Goal: Task Accomplishment & Management: Manage account settings

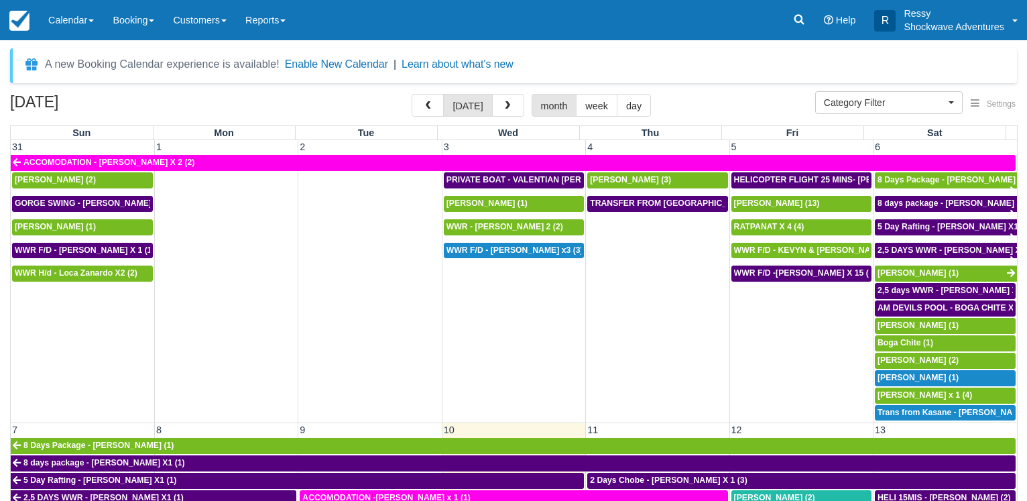
select select
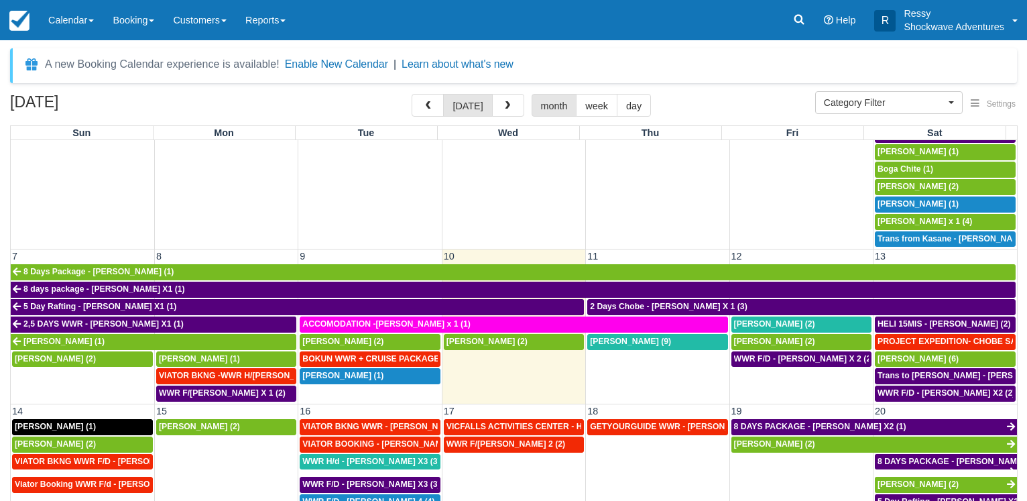
scroll to position [193, 0]
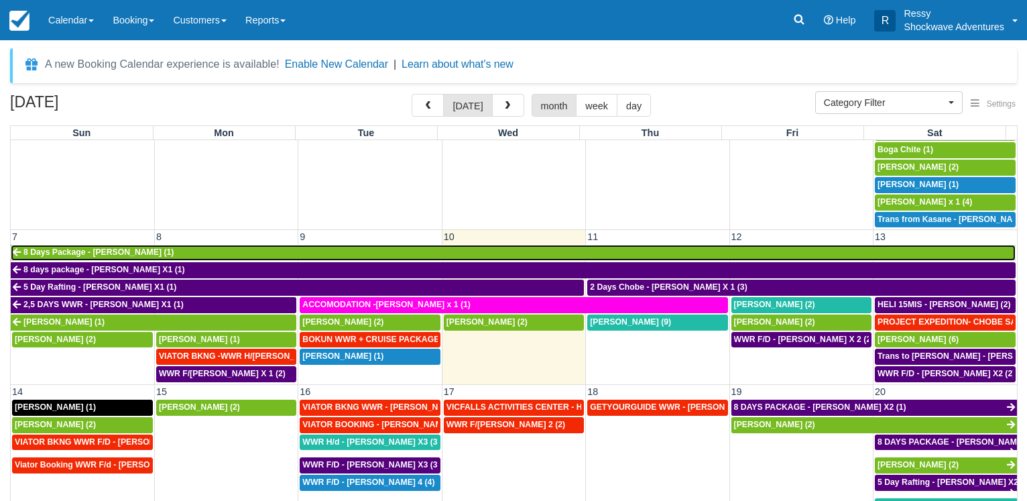
click at [237, 247] on link "8 Days Package - [PERSON_NAME] (1)" at bounding box center [513, 253] width 1005 height 16
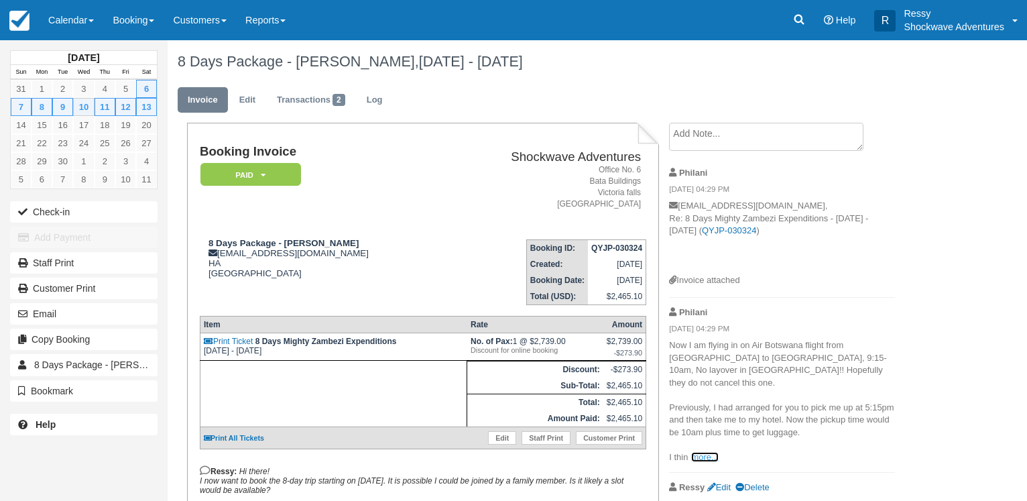
click at [704, 452] on link "more..." at bounding box center [704, 457] width 27 height 10
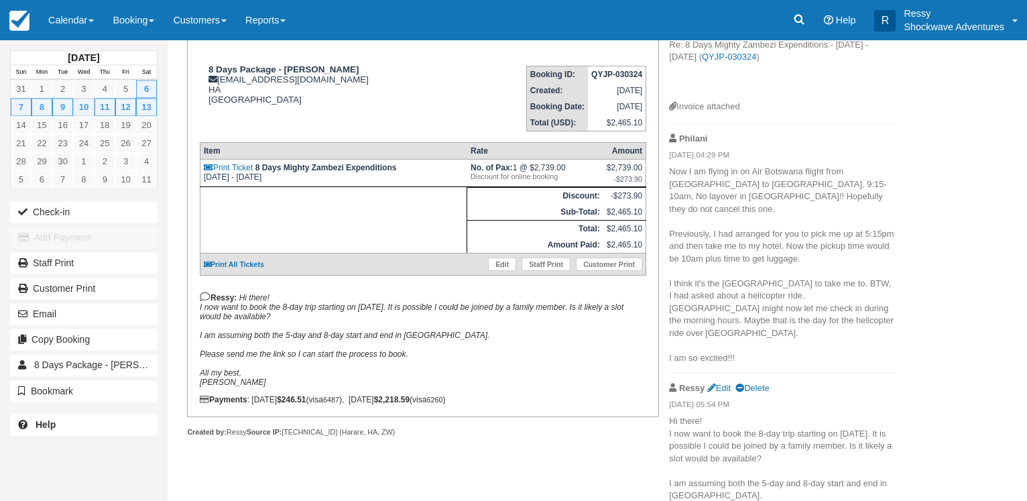
scroll to position [182, 0]
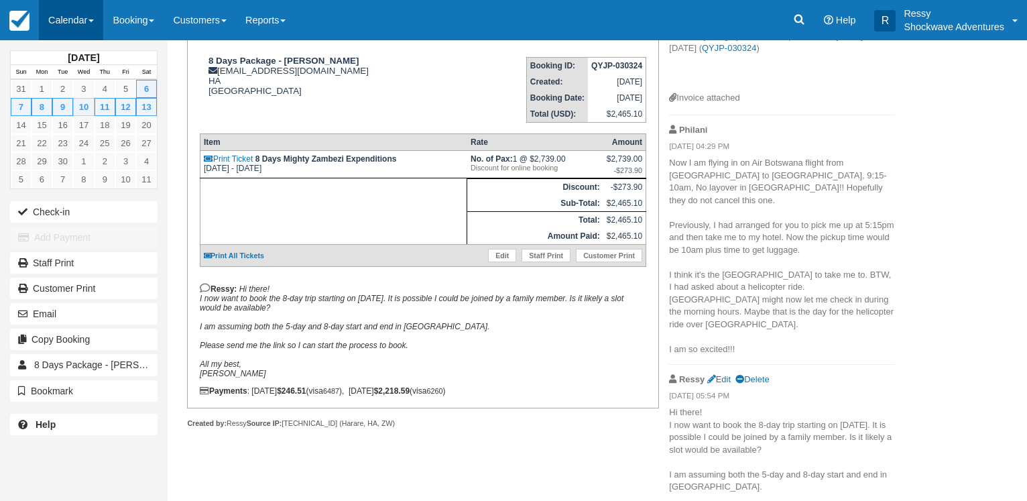
click at [72, 21] on link "Calendar" at bounding box center [71, 20] width 64 height 40
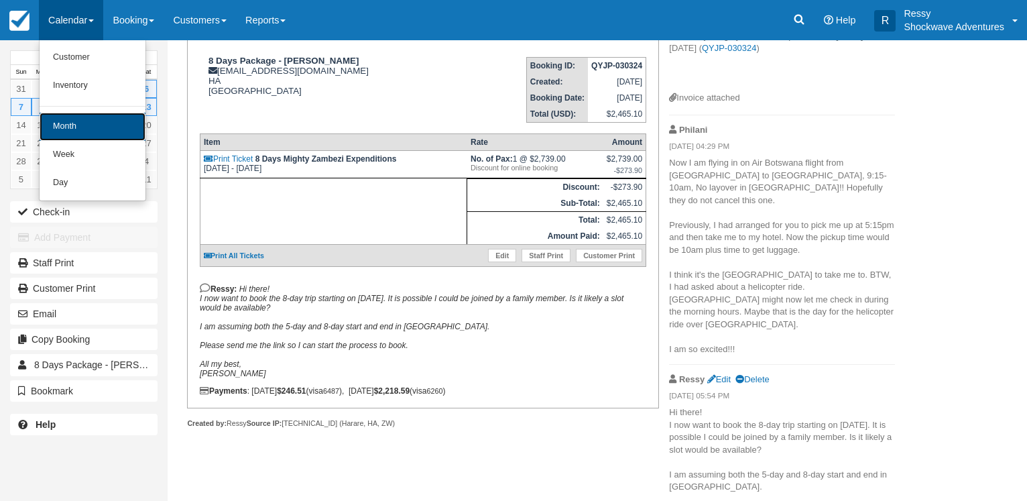
click at [88, 124] on link "Month" at bounding box center [93, 127] width 106 height 28
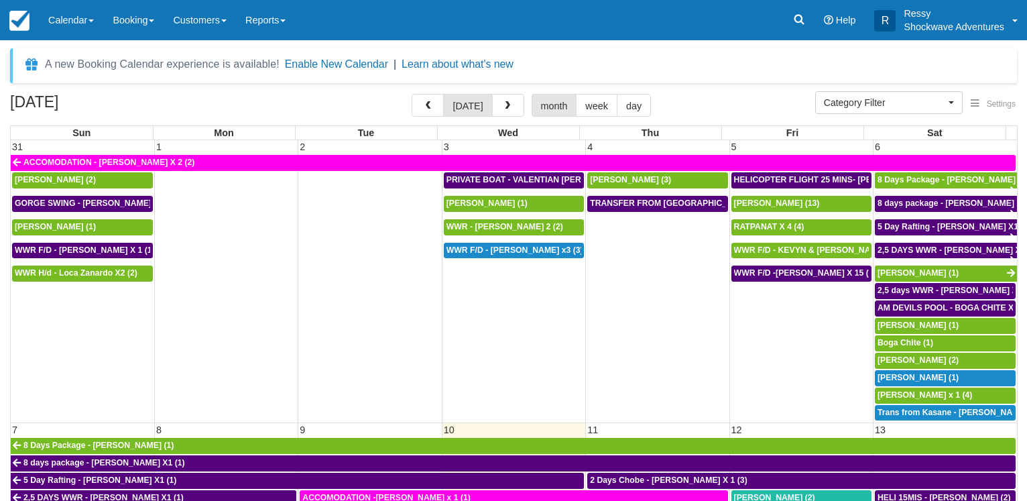
select select
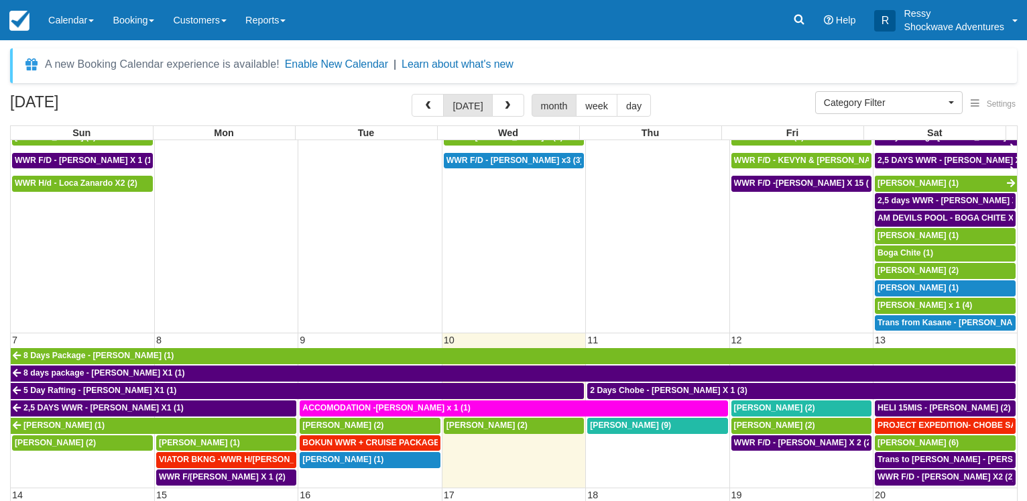
scroll to position [193, 0]
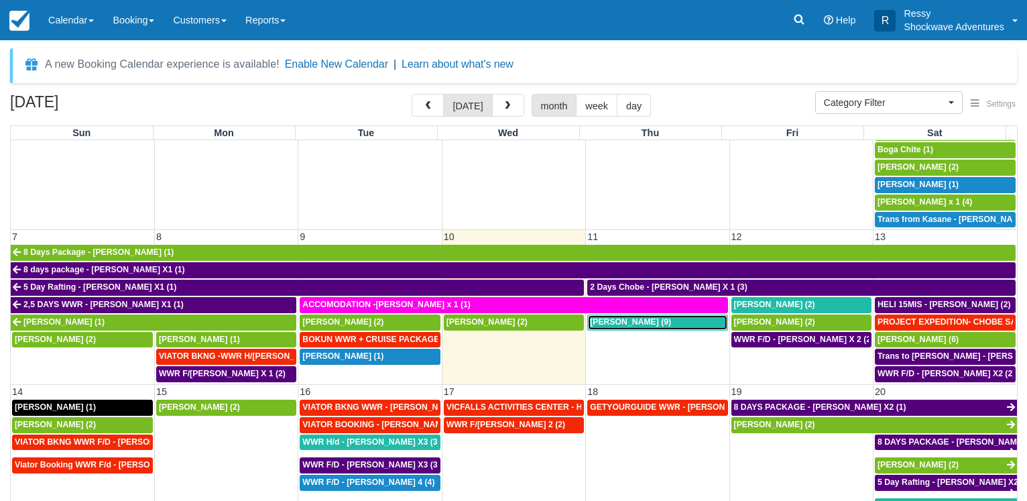
click at [651, 317] on span "[PERSON_NAME] (9)" at bounding box center [630, 321] width 81 height 9
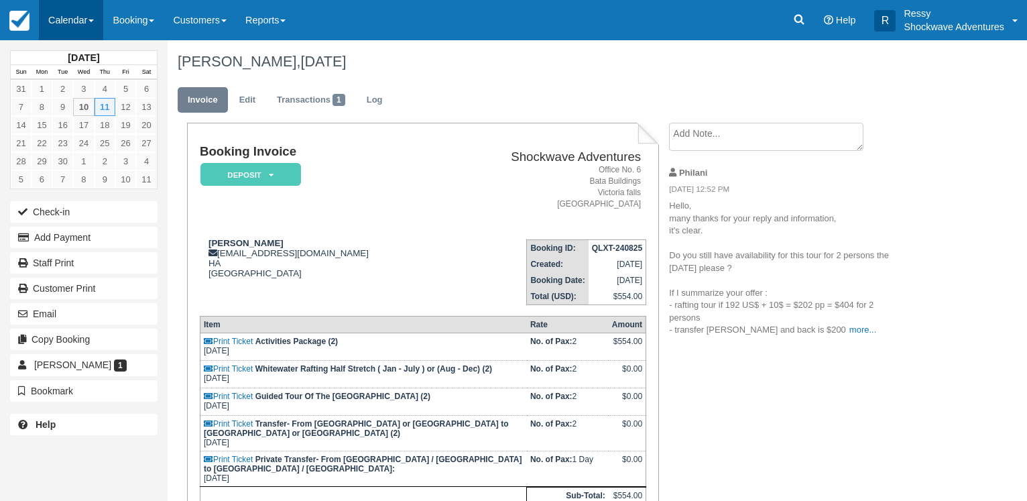
click at [86, 19] on link "Calendar" at bounding box center [71, 20] width 64 height 40
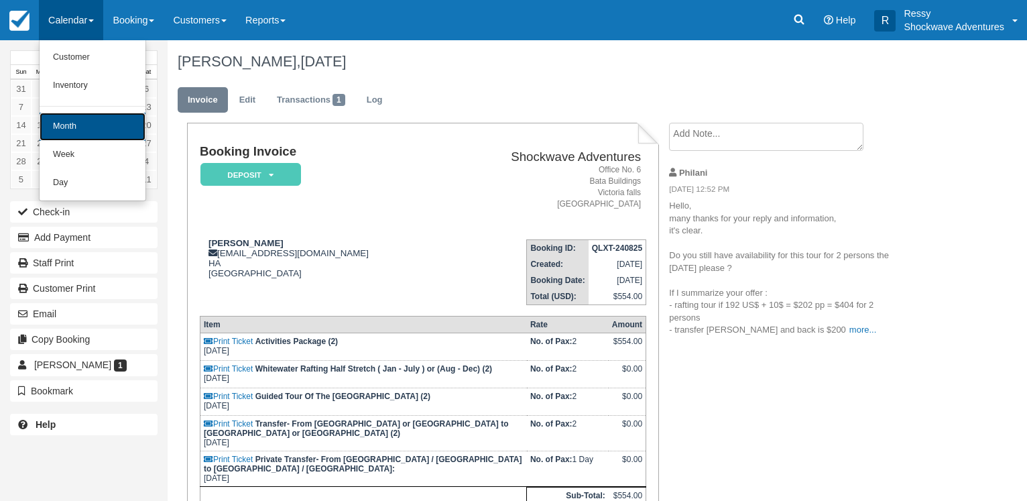
click at [84, 127] on link "Month" at bounding box center [93, 127] width 106 height 28
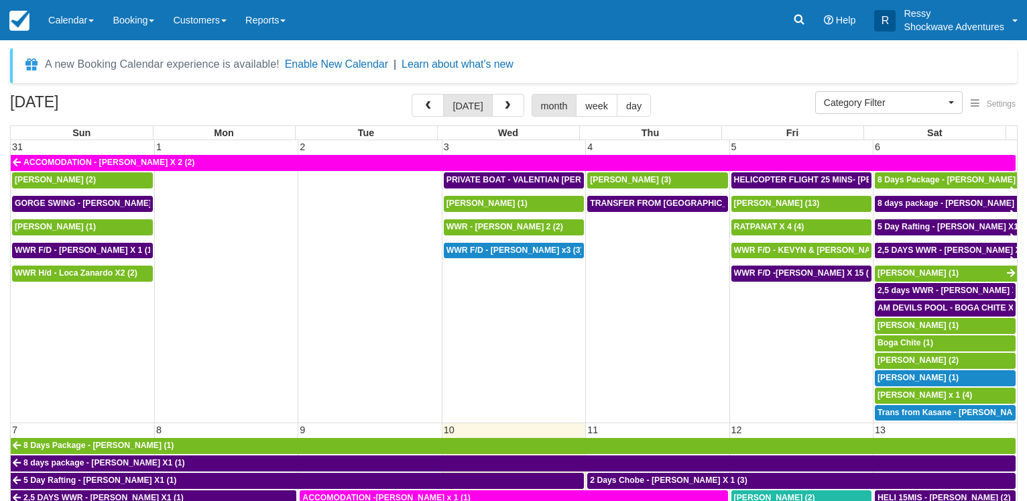
select select
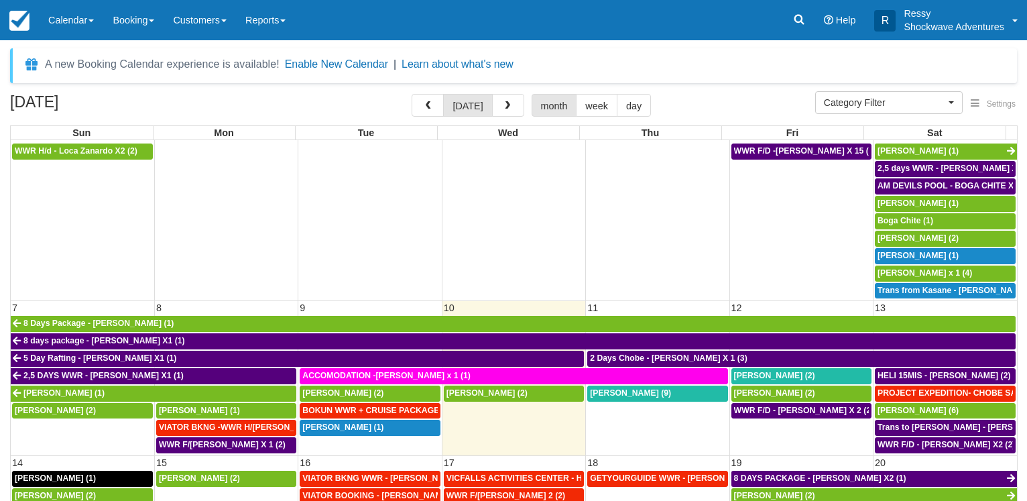
scroll to position [193, 0]
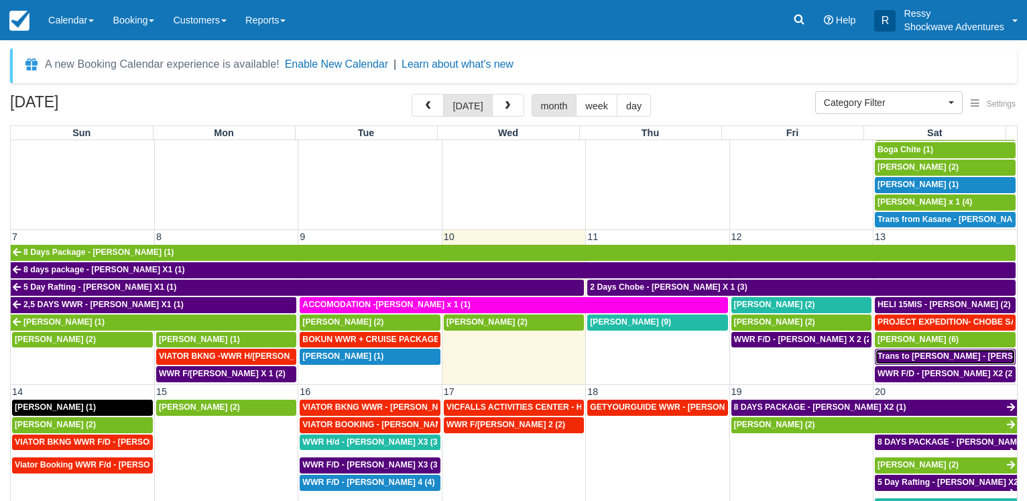
click at [931, 351] on span "Trans to [PERSON_NAME] - [PERSON_NAME] X 1 (2)" at bounding box center [980, 355] width 206 height 9
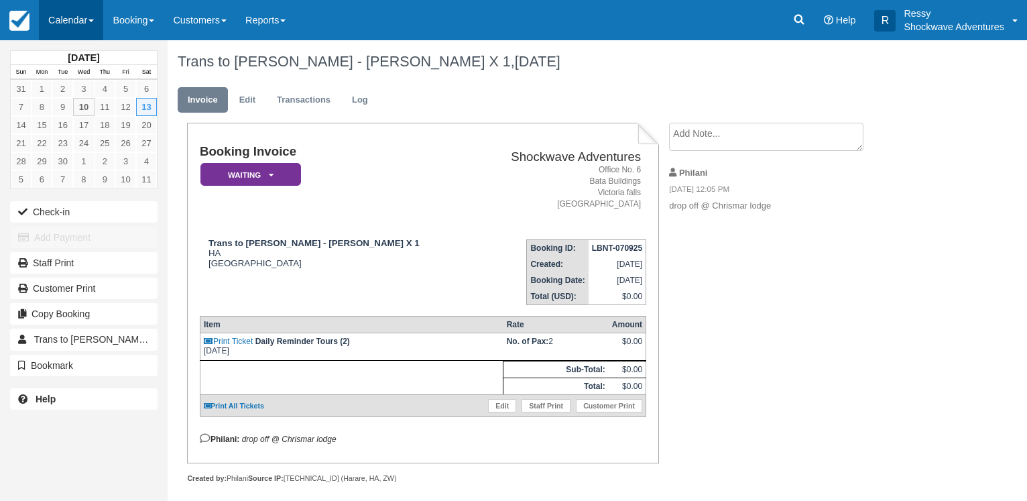
click at [80, 17] on link "Calendar" at bounding box center [71, 20] width 64 height 40
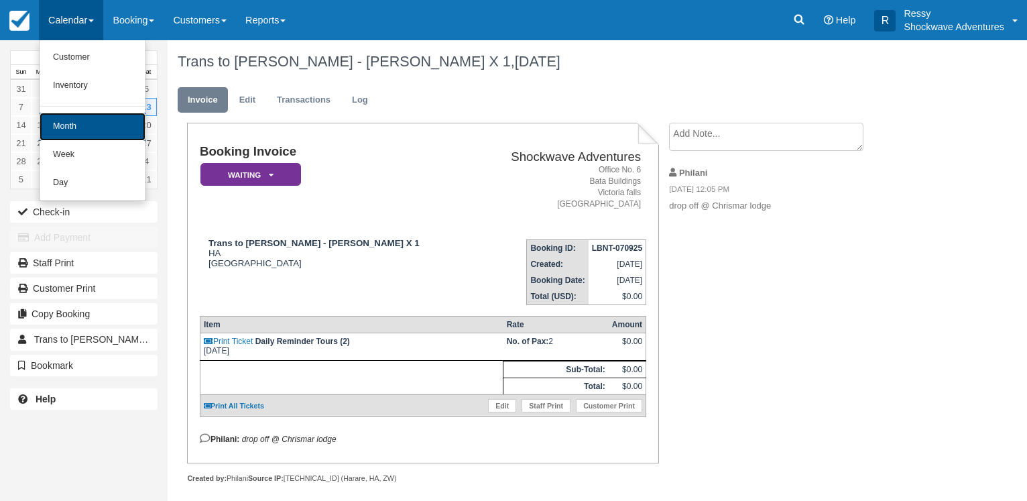
click at [111, 130] on link "Month" at bounding box center [93, 127] width 106 height 28
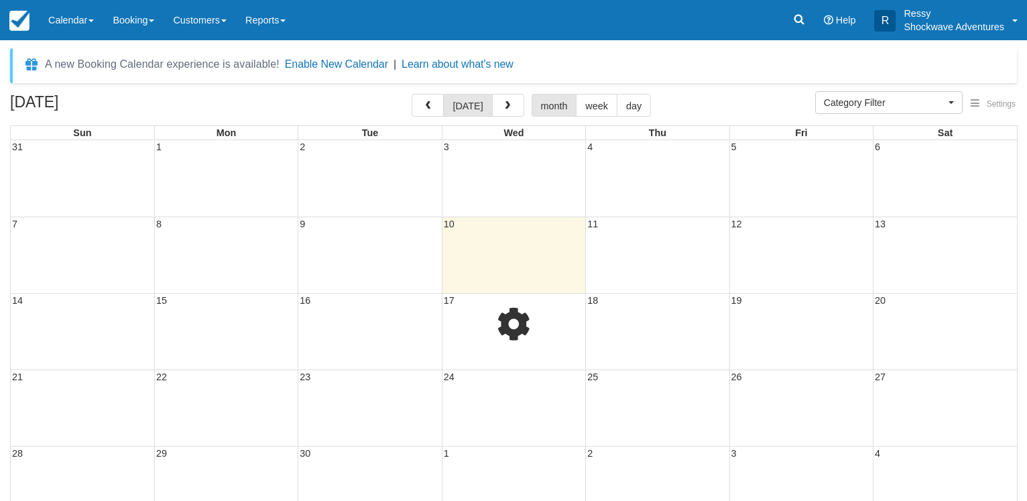
select select
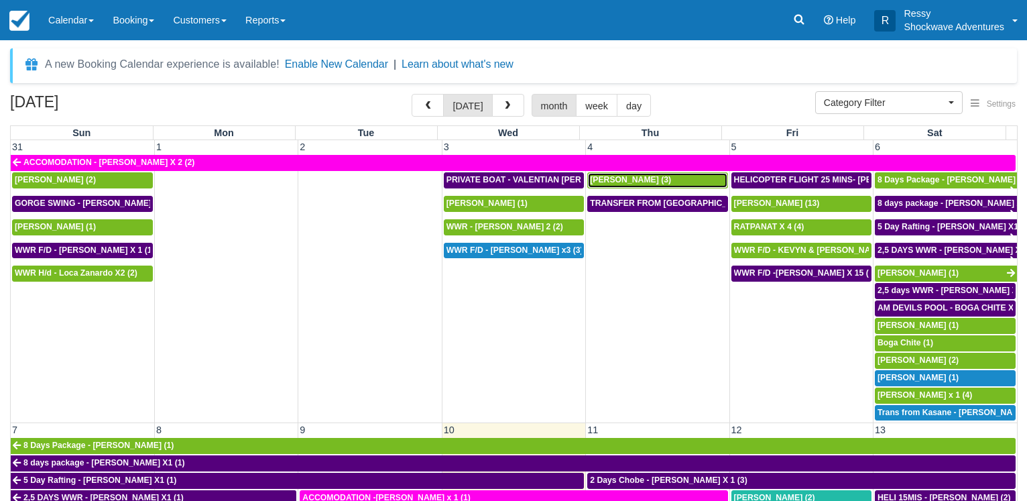
click at [611, 182] on span "[PERSON_NAME] (3)" at bounding box center [630, 179] width 81 height 9
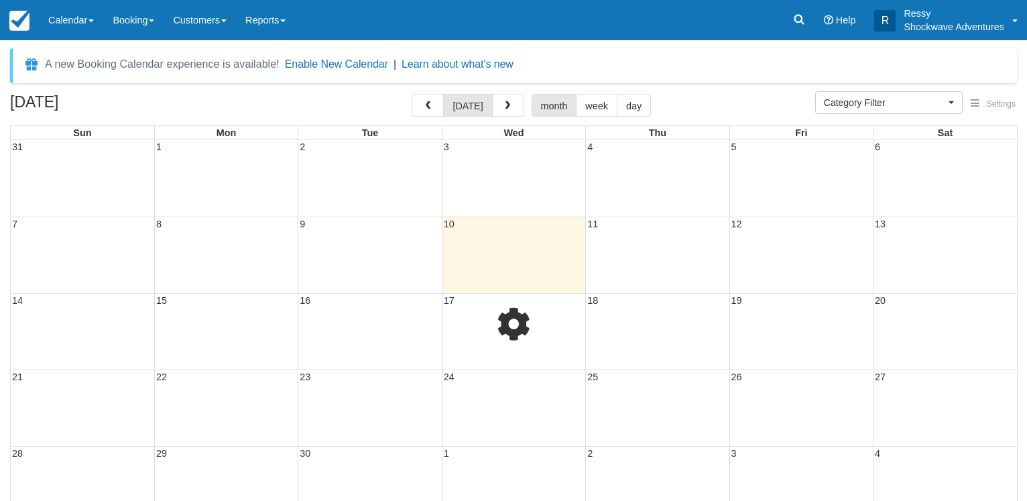
select select
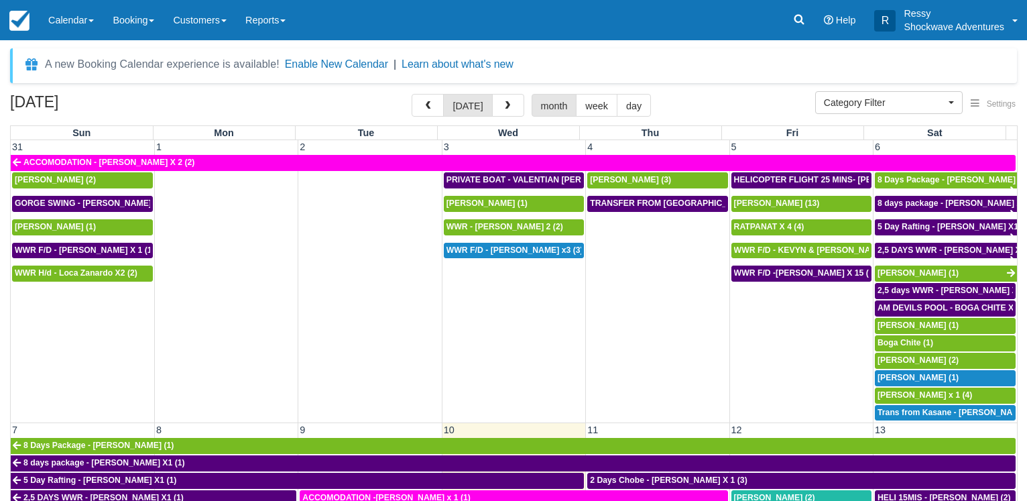
scroll to position [257, 0]
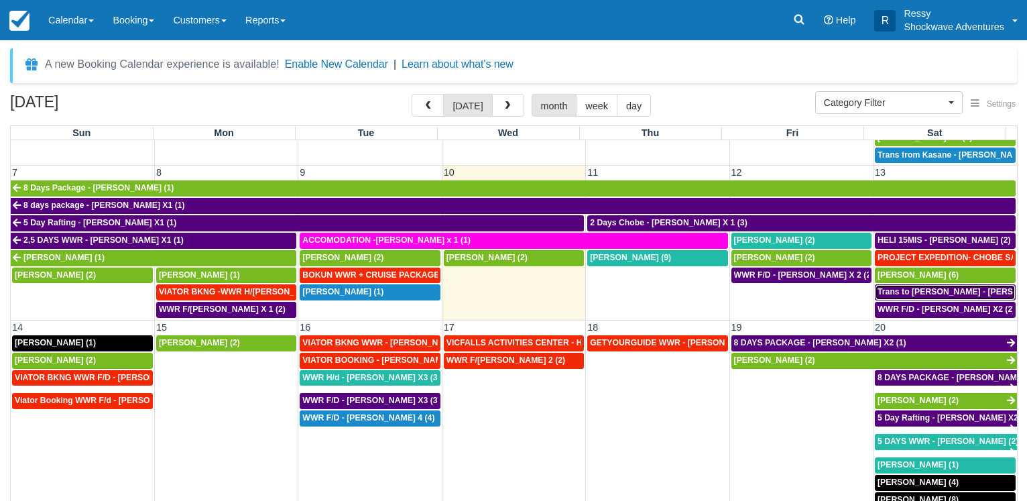
click at [893, 288] on span "Trans to [PERSON_NAME] - [PERSON_NAME] X 1 (2)" at bounding box center [980, 291] width 206 height 9
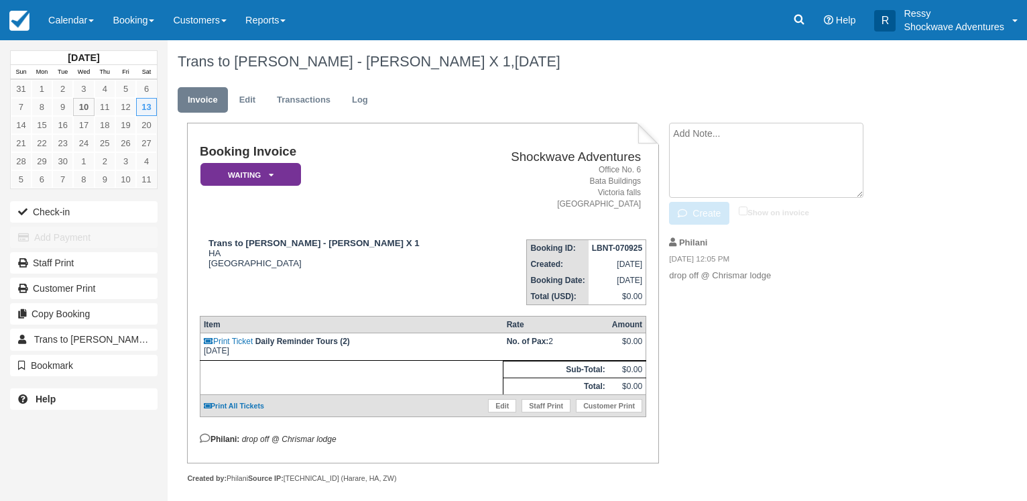
click at [690, 135] on textarea at bounding box center [766, 160] width 194 height 75
type textarea "pickup 1130hrs from Insika"
click at [743, 208] on input "Show on invoice" at bounding box center [743, 210] width 9 height 9
checkbox input "true"
click at [697, 209] on button "Create" at bounding box center [699, 213] width 60 height 23
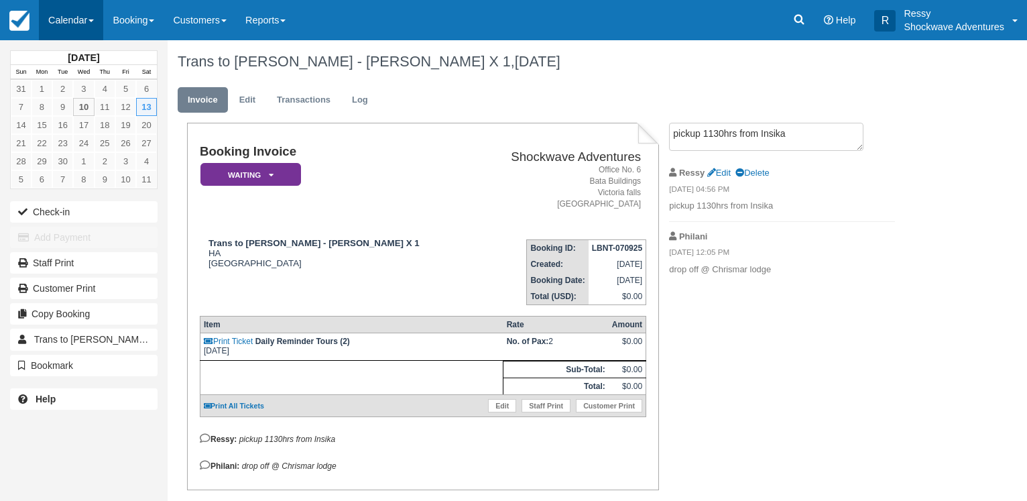
click at [45, 23] on link "Calendar" at bounding box center [71, 20] width 64 height 40
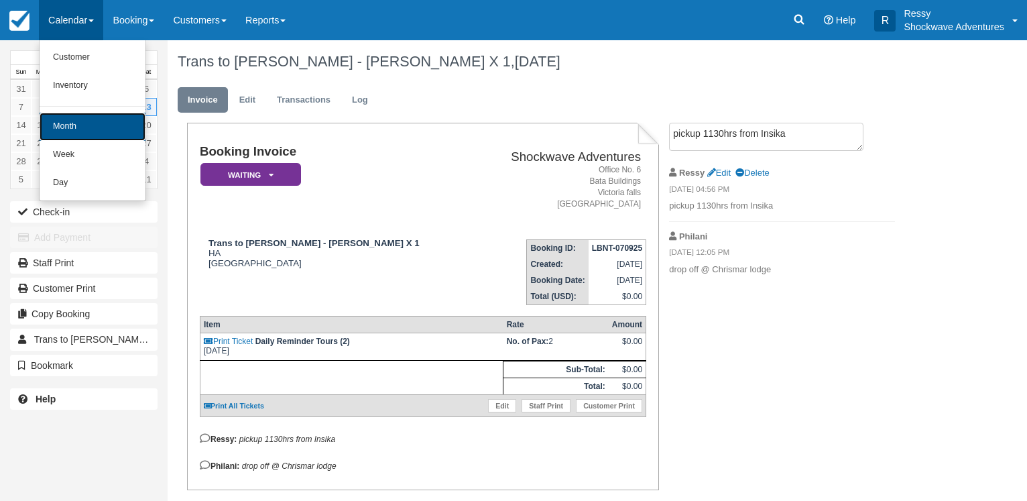
click at [69, 122] on link "Month" at bounding box center [93, 127] width 106 height 28
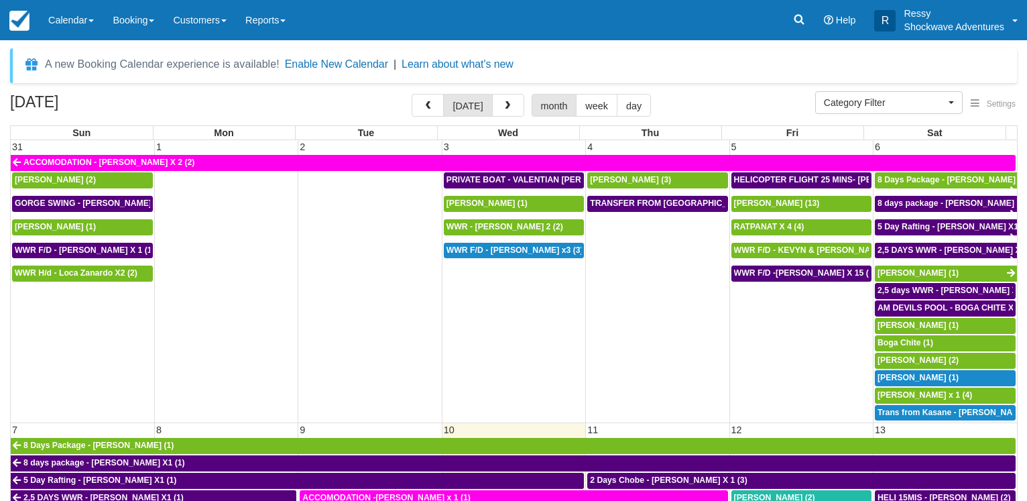
select select
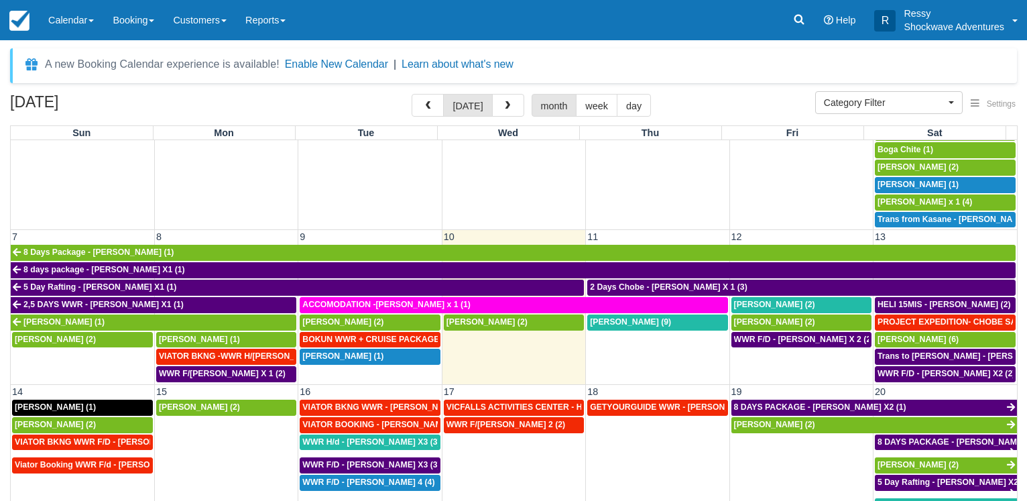
scroll to position [257, 0]
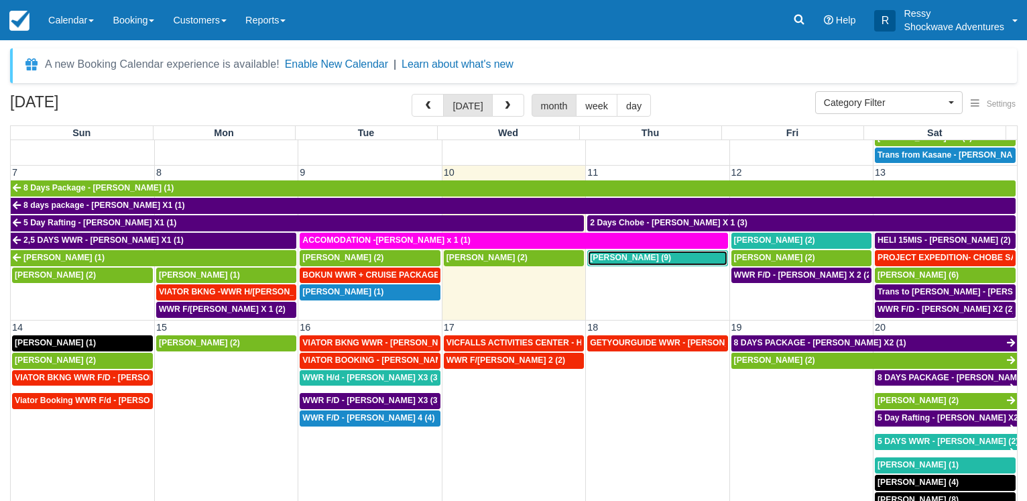
click at [643, 253] on span "Valentin Bouchet (9)" at bounding box center [630, 257] width 81 height 9
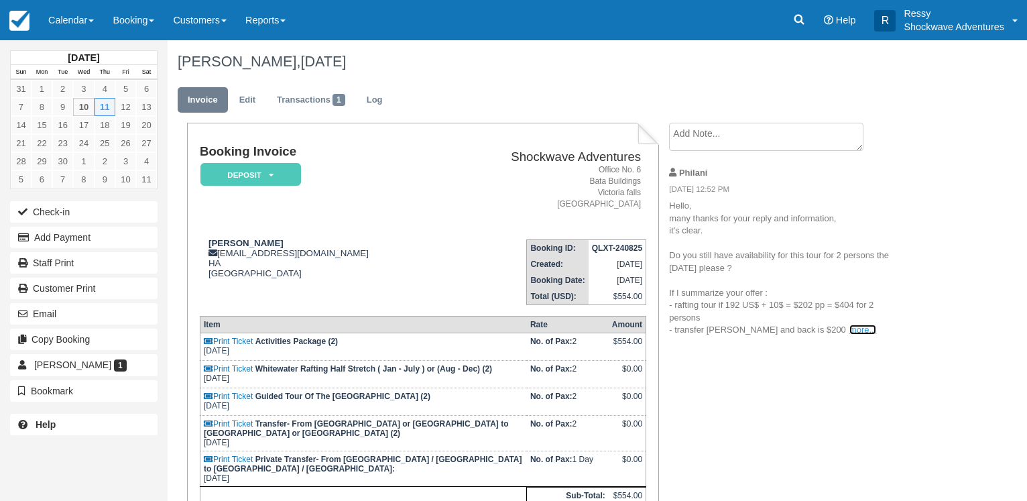
click at [849, 330] on link "more..." at bounding box center [862, 329] width 27 height 10
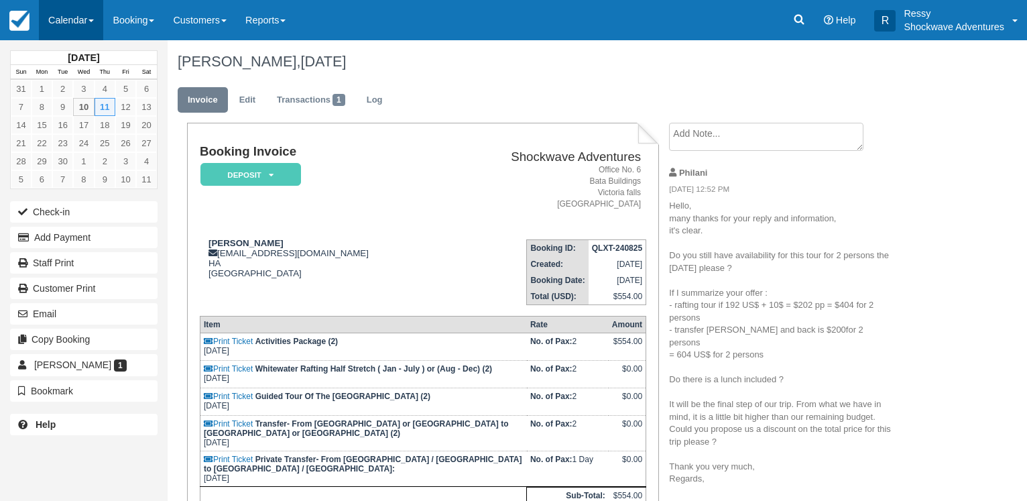
click at [84, 25] on link "Calendar" at bounding box center [71, 20] width 64 height 40
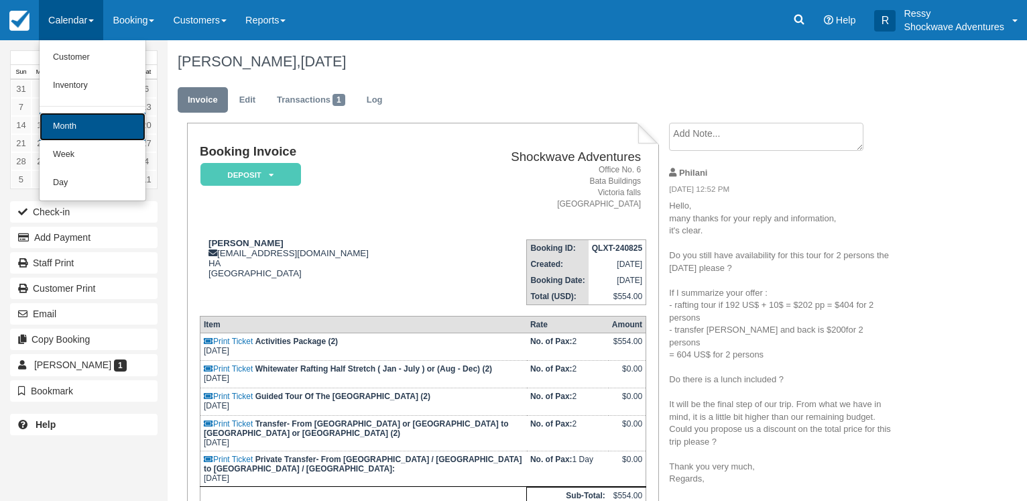
click at [84, 127] on link "Month" at bounding box center [93, 127] width 106 height 28
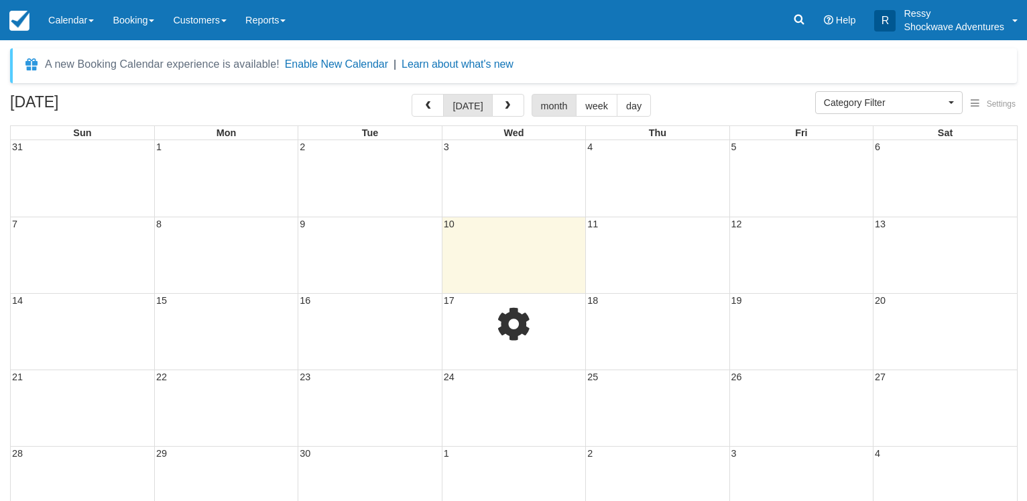
select select
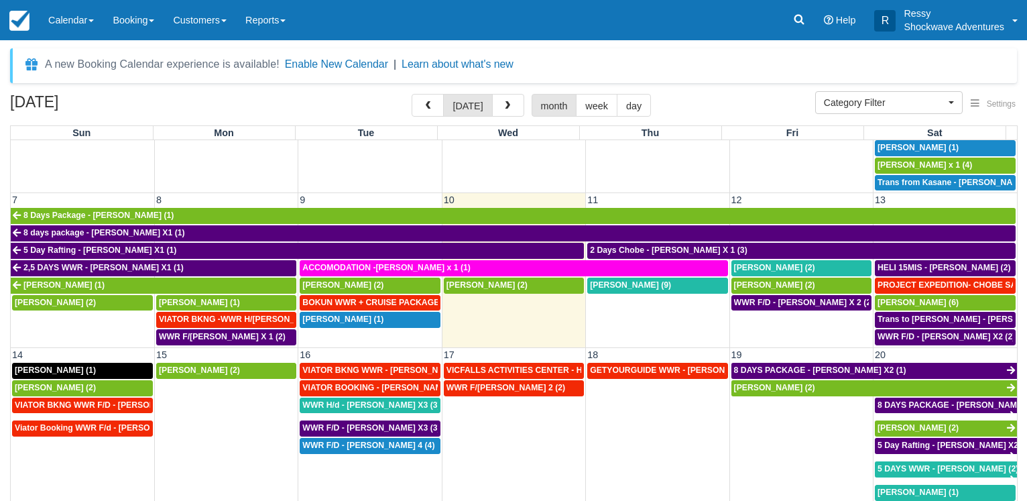
scroll to position [257, 0]
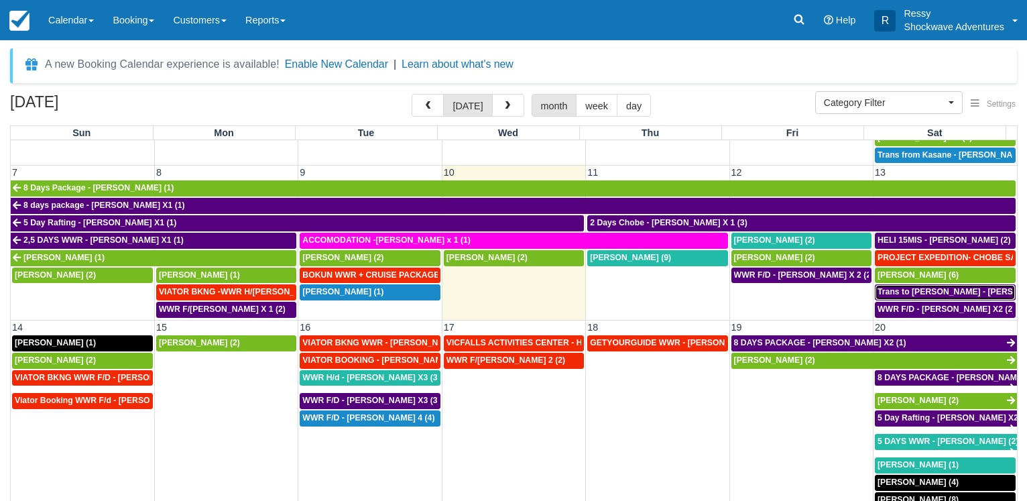
click at [947, 287] on span "Trans to [PERSON_NAME] - [PERSON_NAME] X 1 (2)" at bounding box center [980, 291] width 206 height 9
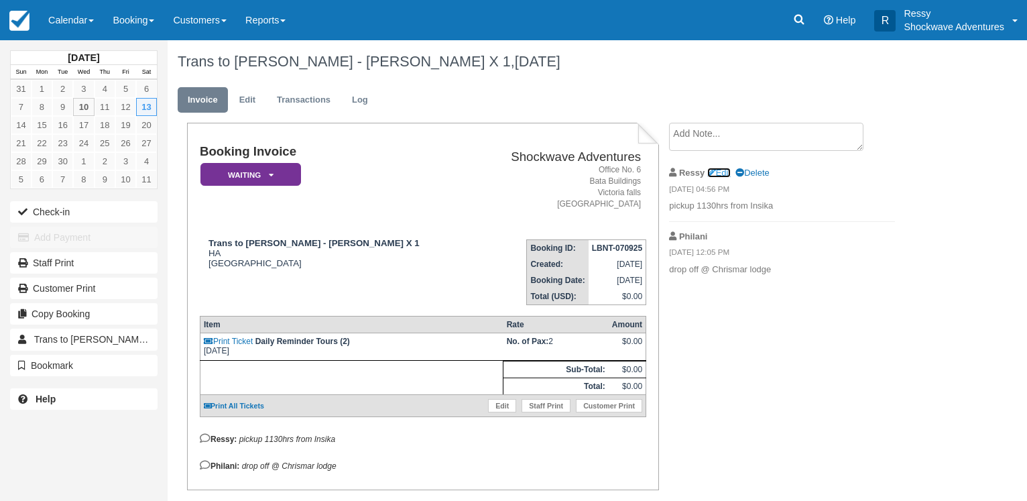
click at [727, 168] on link "Edit" at bounding box center [718, 173] width 23 height 10
type textarea "pickup 1130hrs from Insika"
checkbox input "true"
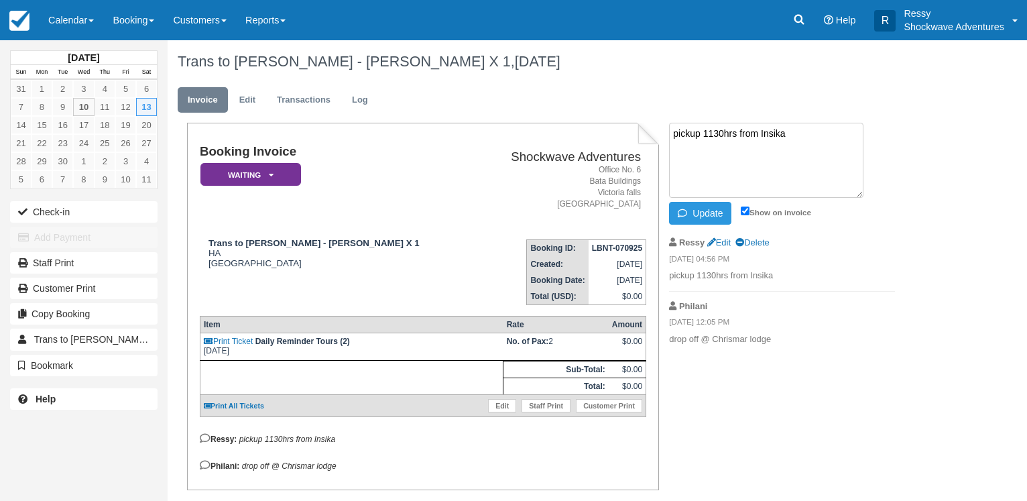
click at [716, 133] on textarea "pickup 1130hrs from Insika" at bounding box center [766, 160] width 194 height 75
click at [704, 134] on textarea "pickup 1130hrs from Insika" at bounding box center [766, 160] width 194 height 75
click at [775, 135] on textarea "Og to be at Insika by 1130hrs from Insika" at bounding box center [766, 160] width 194 height 75
click at [847, 142] on textarea "Og to be at Insika by 1100hrs from Insika" at bounding box center [766, 160] width 194 height 75
type textarea "Og to be at Insika by 1100hrs"
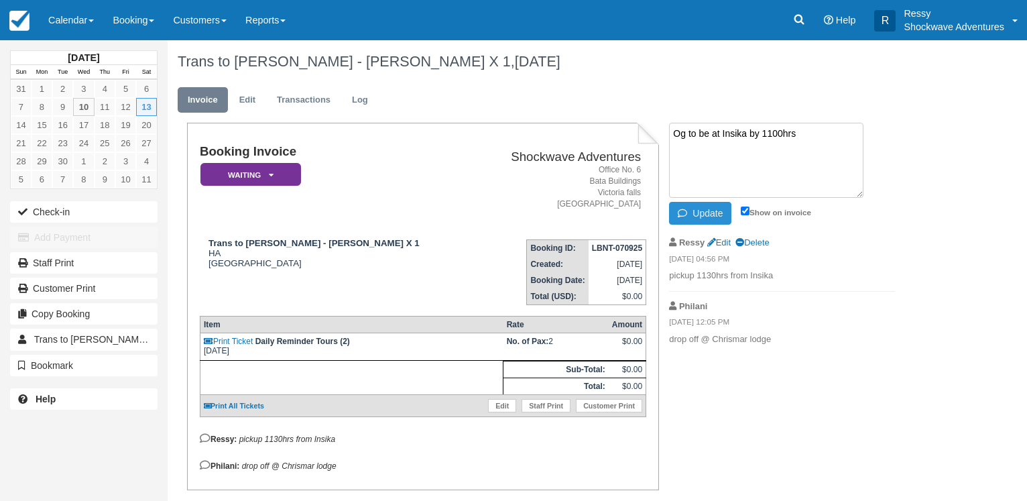
click at [716, 216] on button "Update" at bounding box center [700, 213] width 62 height 23
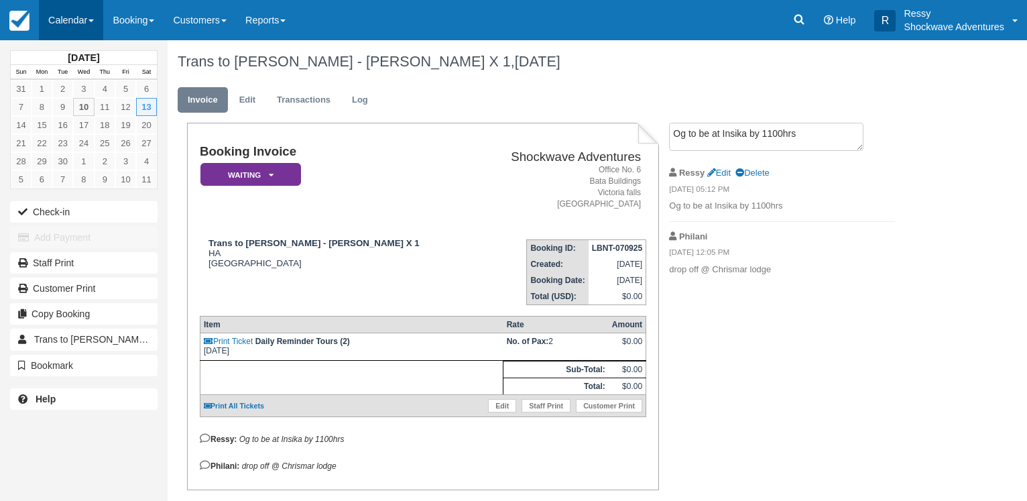
click at [66, 20] on link "Calendar" at bounding box center [71, 20] width 64 height 40
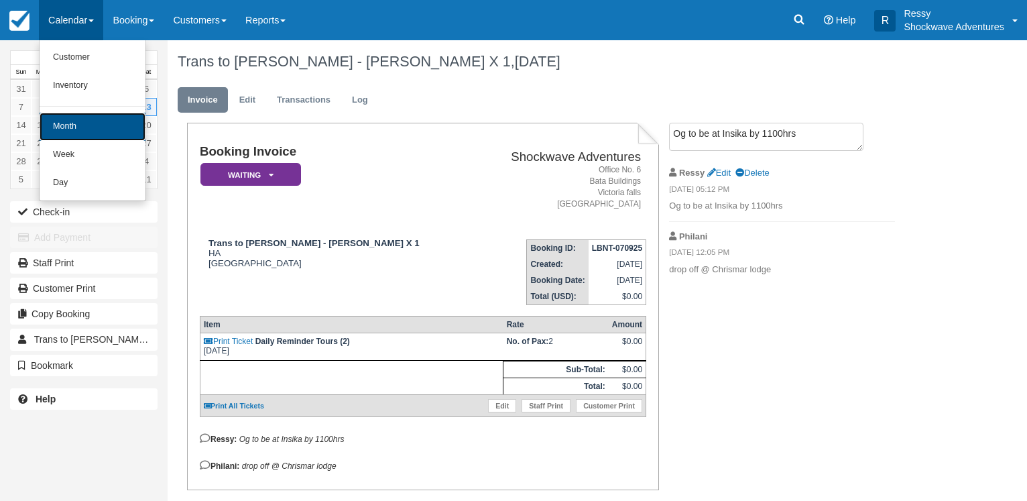
click at [76, 121] on link "Month" at bounding box center [93, 127] width 106 height 28
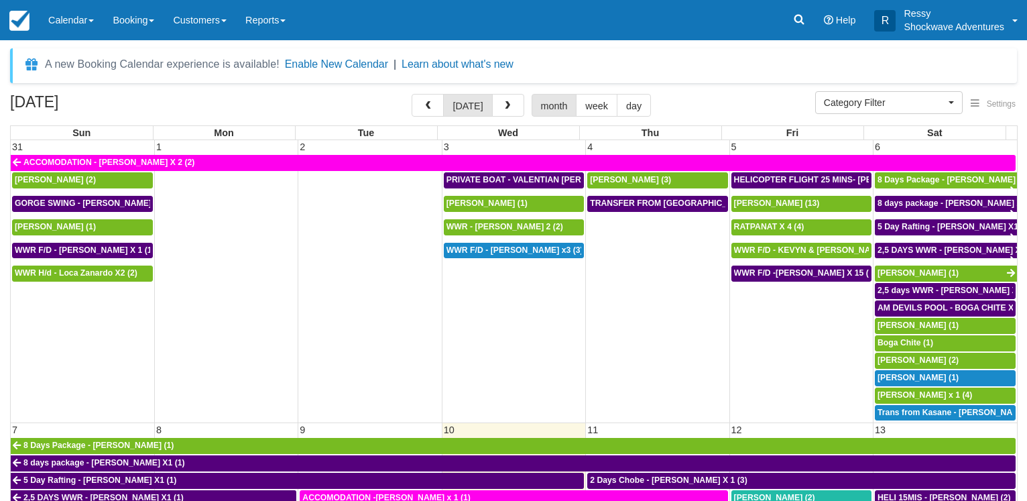
select select
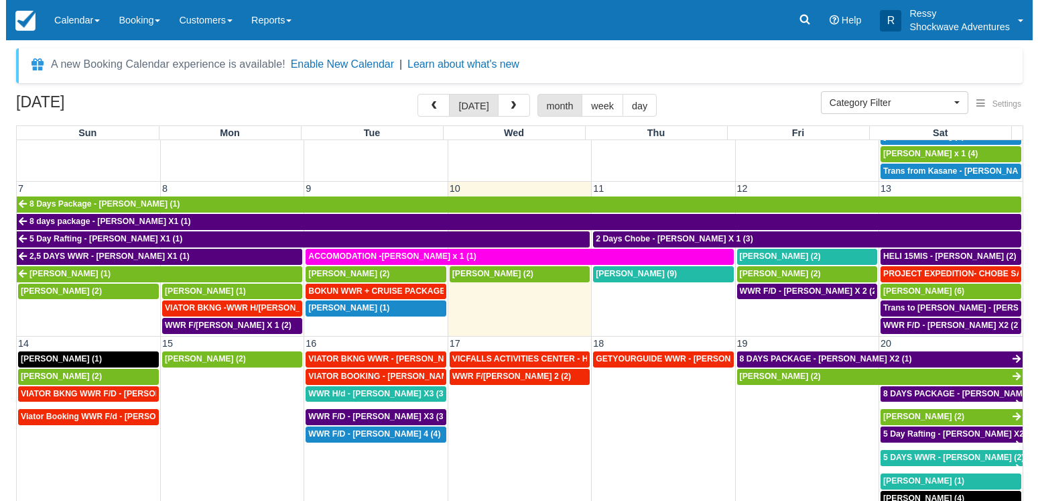
scroll to position [322, 0]
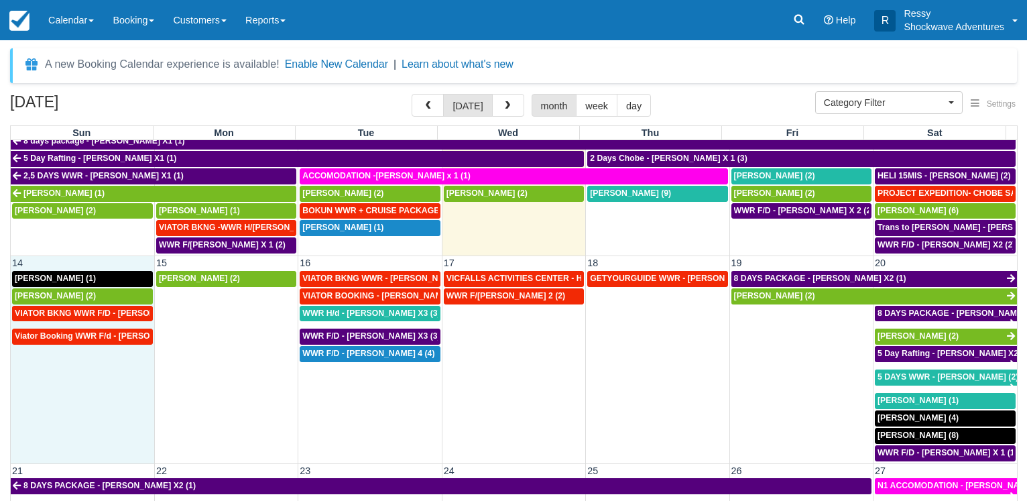
click at [97, 380] on td "Viator Booking WWR F/d - Anil Agarwal X 1 (1)" at bounding box center [82, 394] width 143 height 133
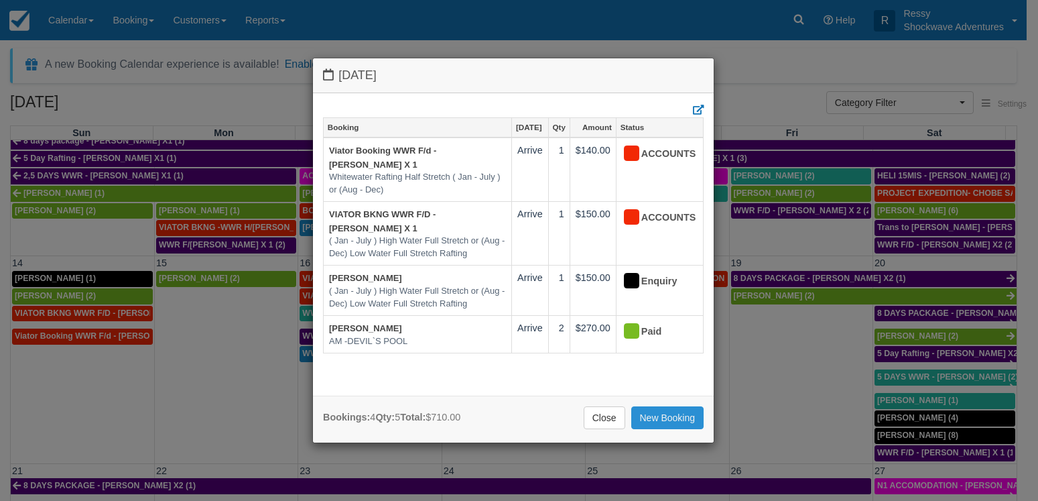
click at [645, 422] on link "New Booking" at bounding box center [667, 417] width 73 height 23
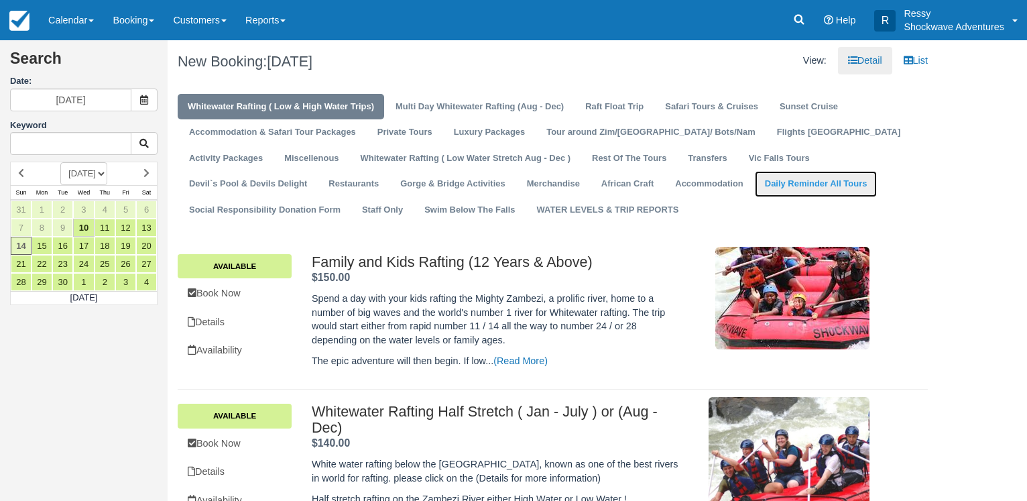
click at [755, 188] on link "Daily Reminder All Tours" at bounding box center [816, 184] width 123 height 26
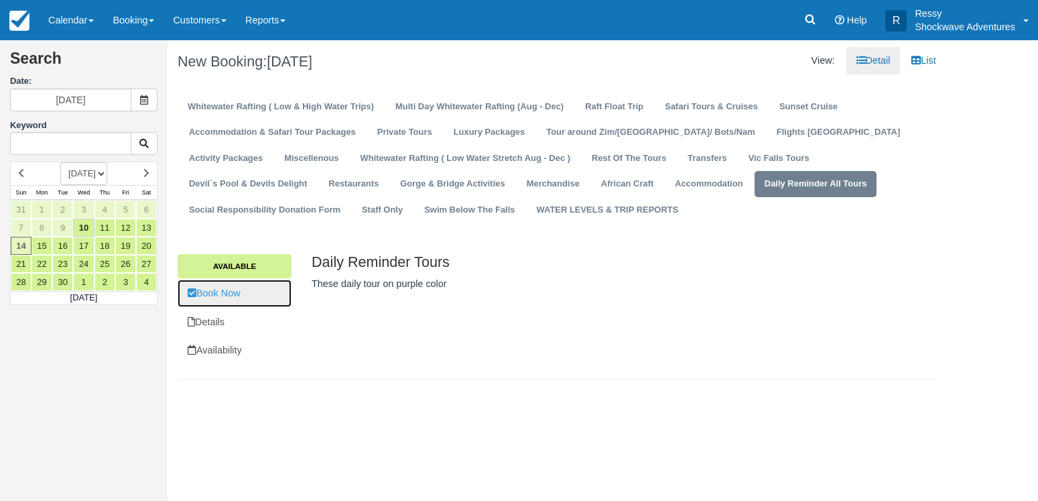
click at [227, 294] on link "Book Now" at bounding box center [235, 293] width 114 height 27
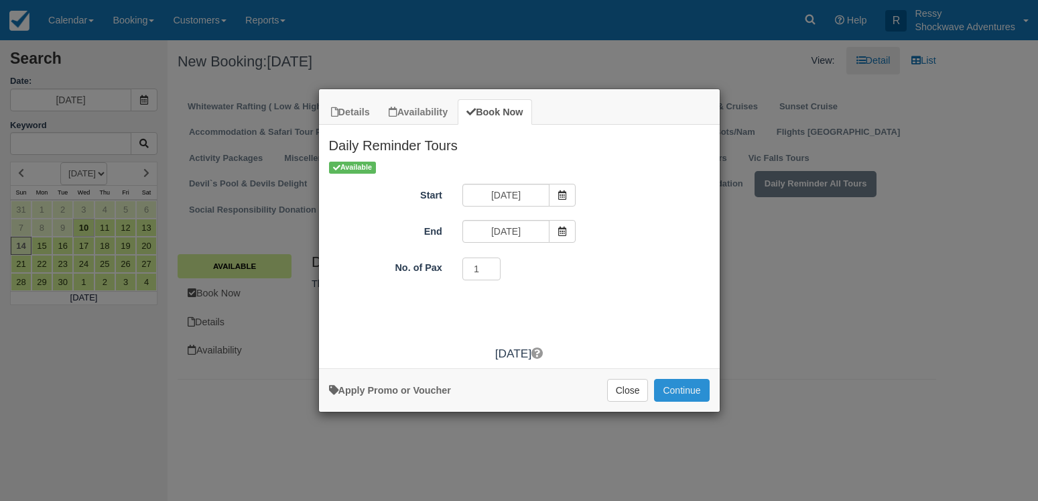
click at [677, 383] on button "Continue" at bounding box center [681, 390] width 55 height 23
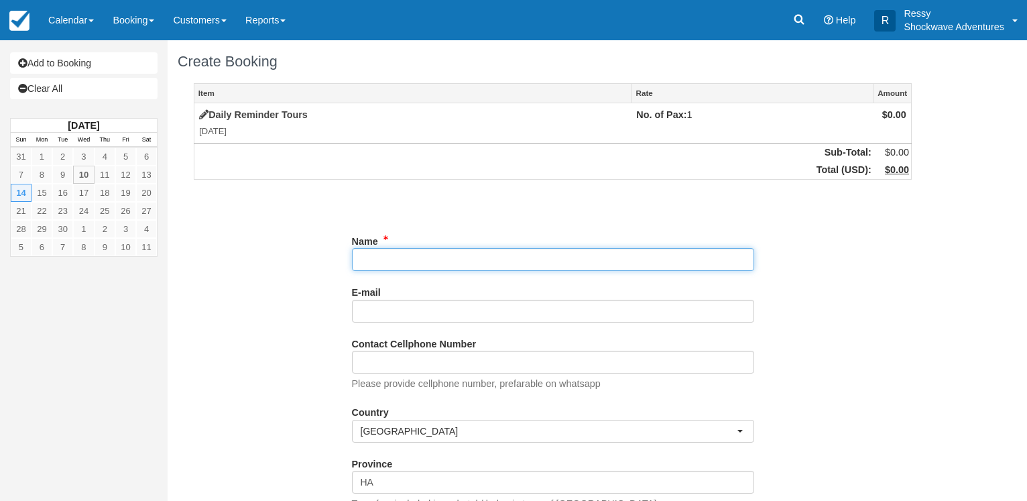
click at [424, 257] on input "Name" at bounding box center [553, 259] width 402 height 23
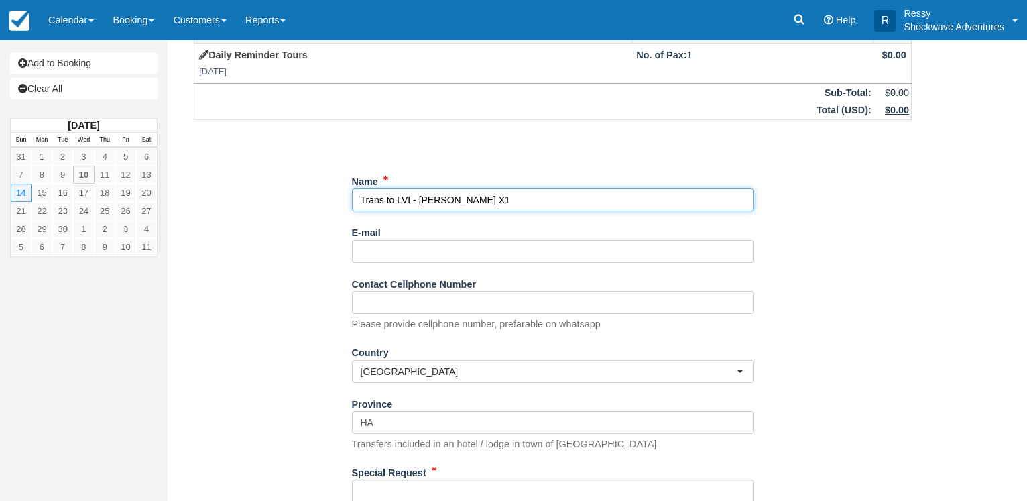
scroll to position [190, 0]
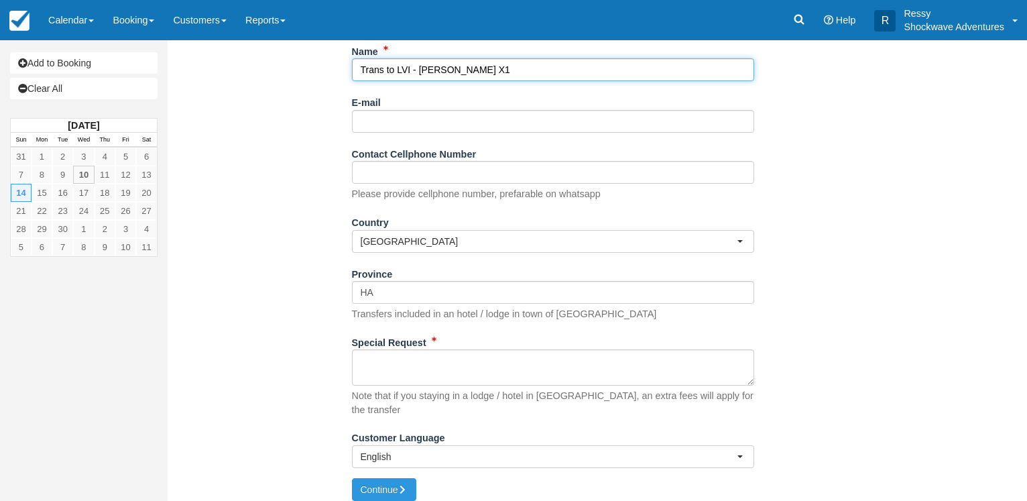
type input "Trans to LVI - Ruth Huwe X1"
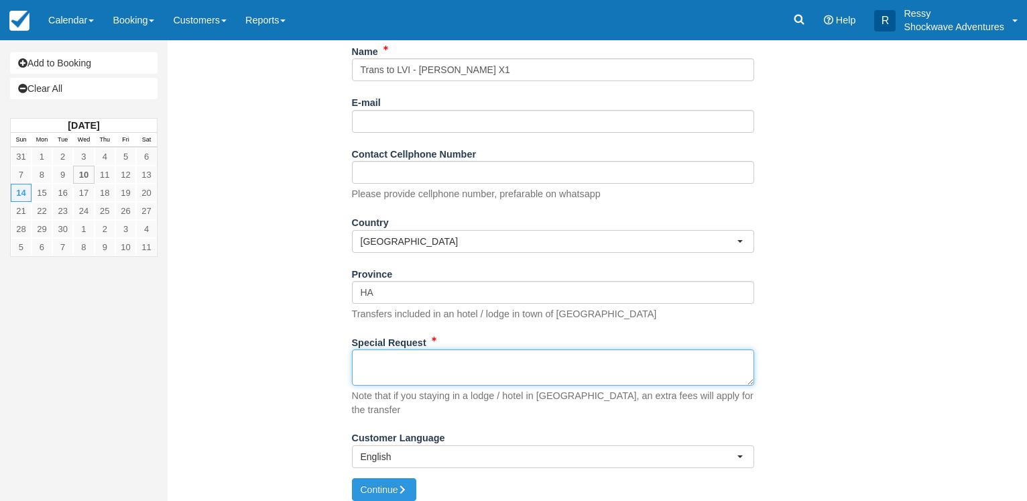
click at [410, 375] on textarea "Special Request" at bounding box center [553, 367] width 402 height 36
click at [428, 363] on textarea "PICKUP FROMCHRISMAR HOTEL" at bounding box center [553, 367] width 402 height 36
click at [515, 358] on textarea "PICKUP FROM CHRISMAR HOTEL" at bounding box center [553, 367] width 402 height 36
type textarea "PICKUP FROM CHRISMAR HOTEL TBA"
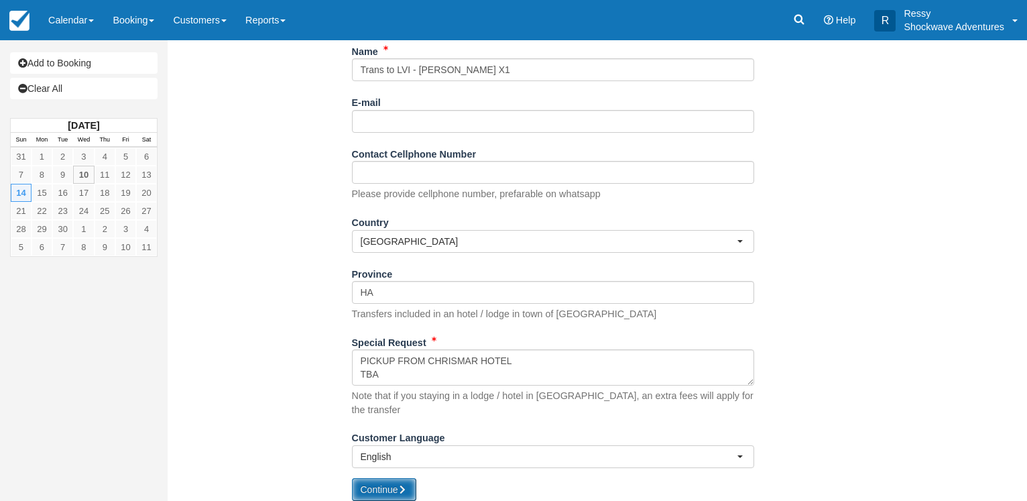
click at [375, 479] on button "Continue" at bounding box center [384, 489] width 64 height 23
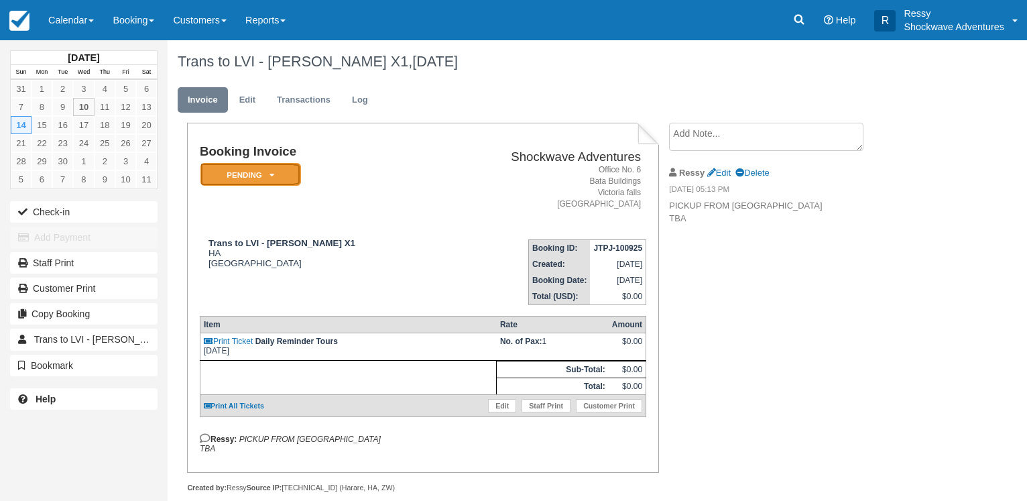
click at [280, 178] on em "Pending" at bounding box center [250, 174] width 101 height 23
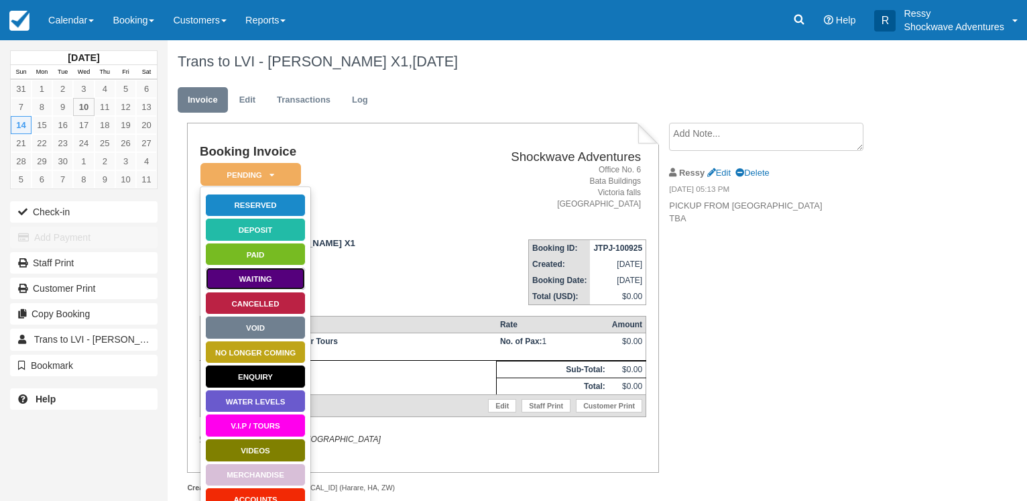
click at [277, 280] on link "Waiting" at bounding box center [255, 278] width 101 height 23
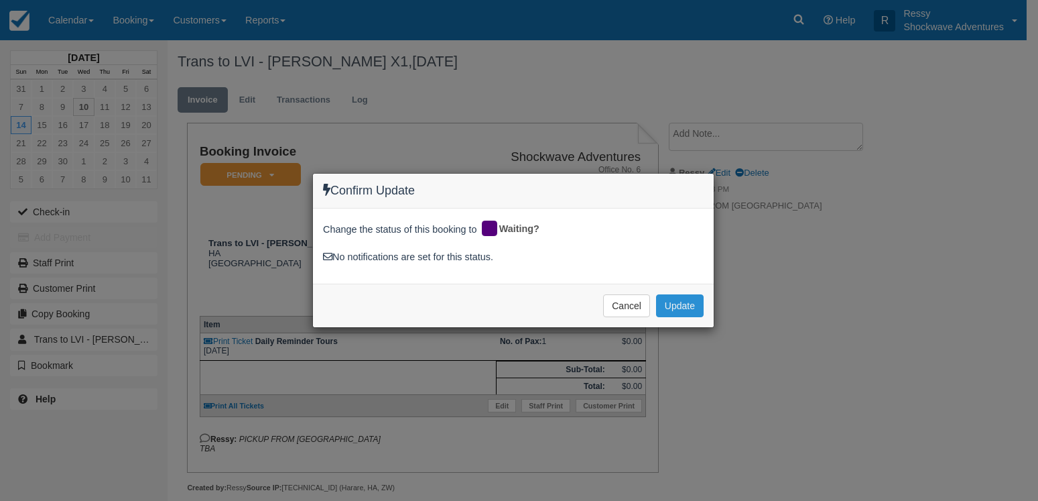
click at [691, 306] on button "Update" at bounding box center [680, 305] width 48 height 23
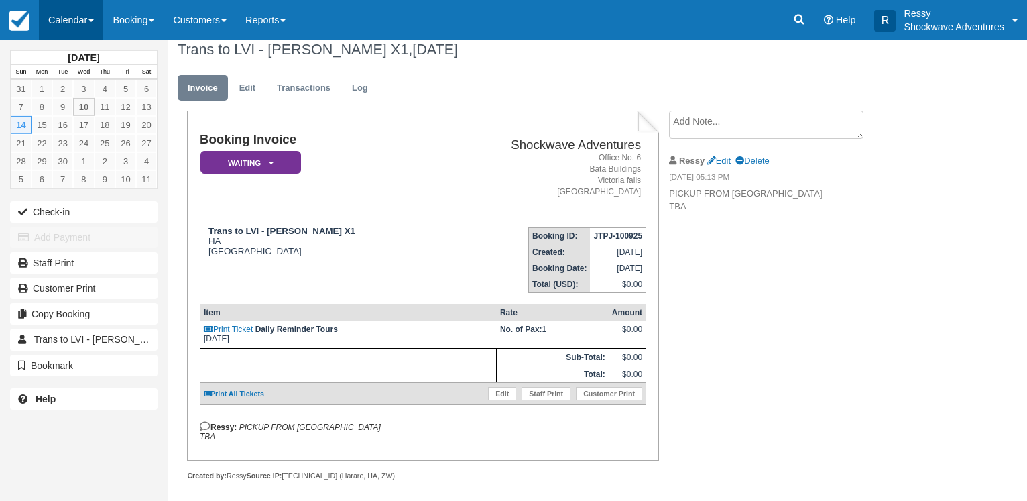
scroll to position [28, 0]
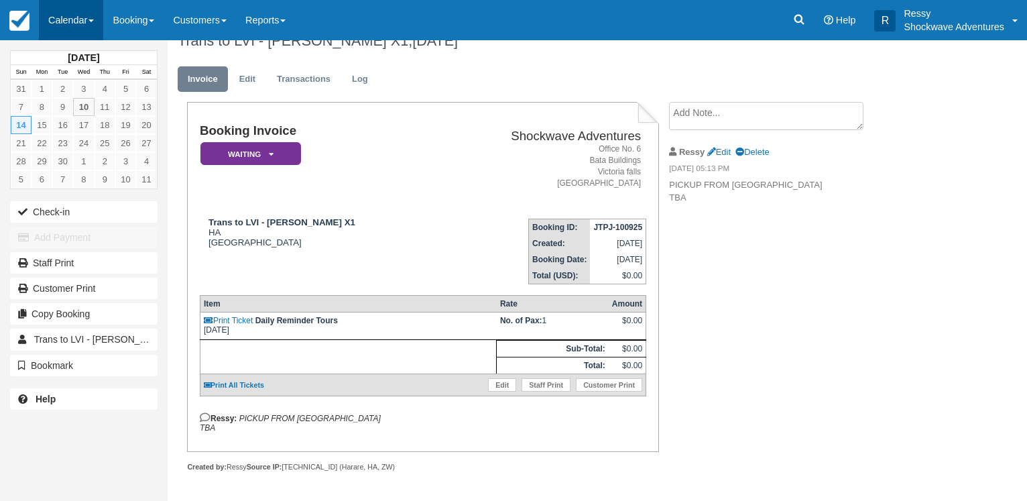
click at [69, 28] on link "Calendar" at bounding box center [71, 20] width 64 height 40
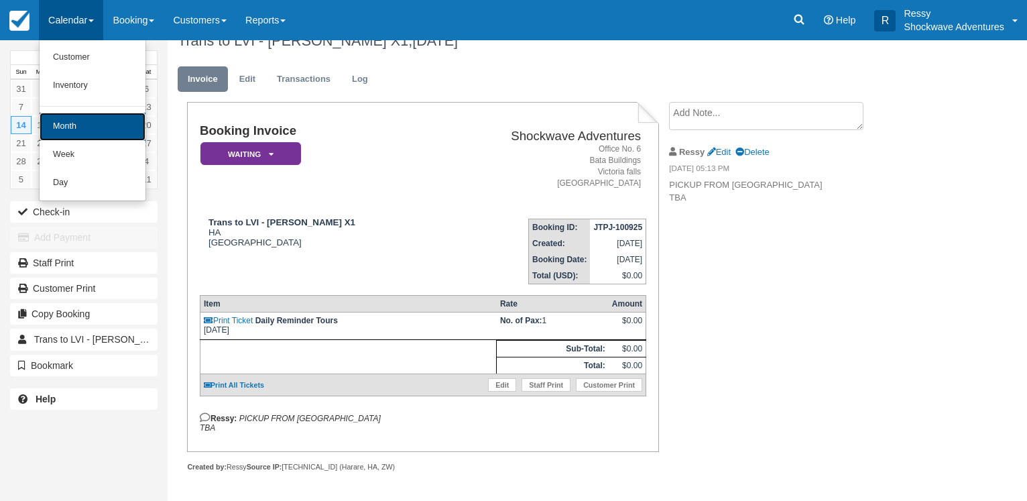
click at [66, 121] on link "Month" at bounding box center [93, 127] width 106 height 28
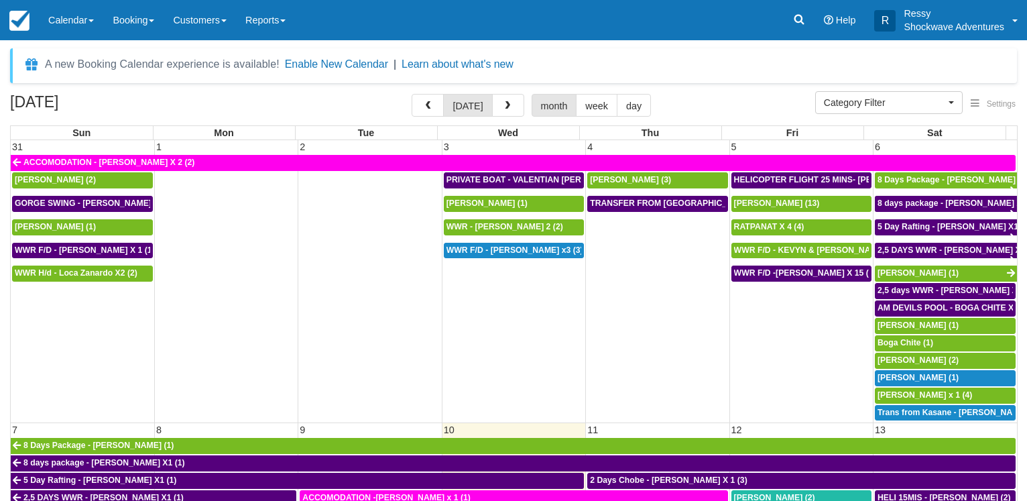
select select
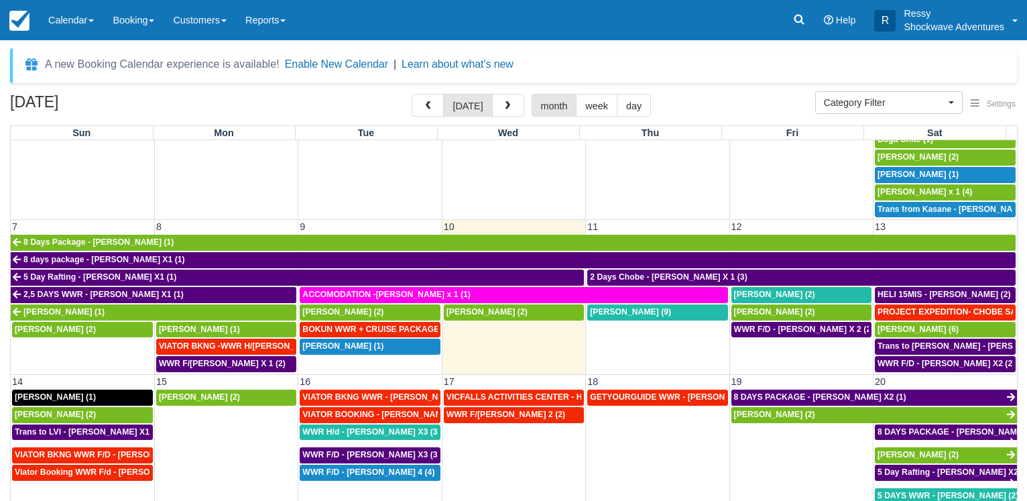
scroll to position [193, 0]
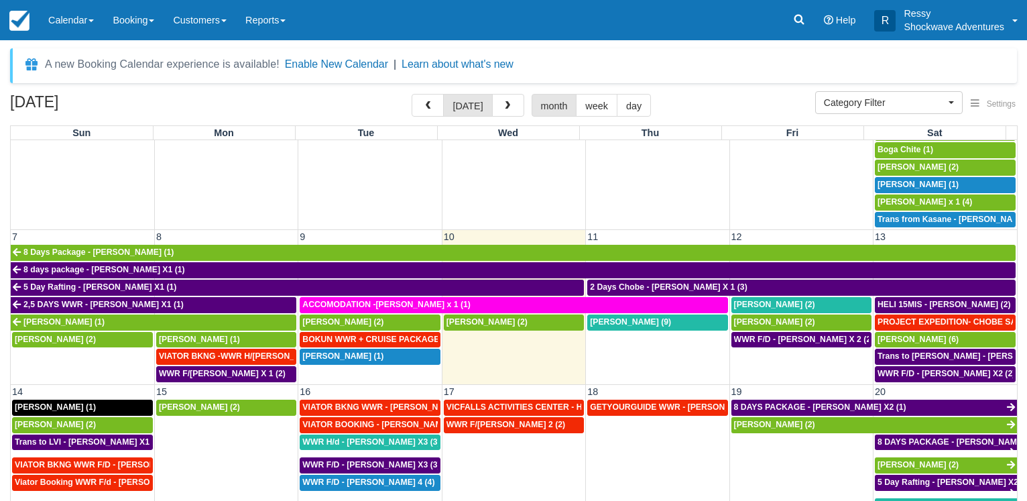
click at [668, 345] on td "Valentin Bouchet (9)" at bounding box center [657, 349] width 143 height 70
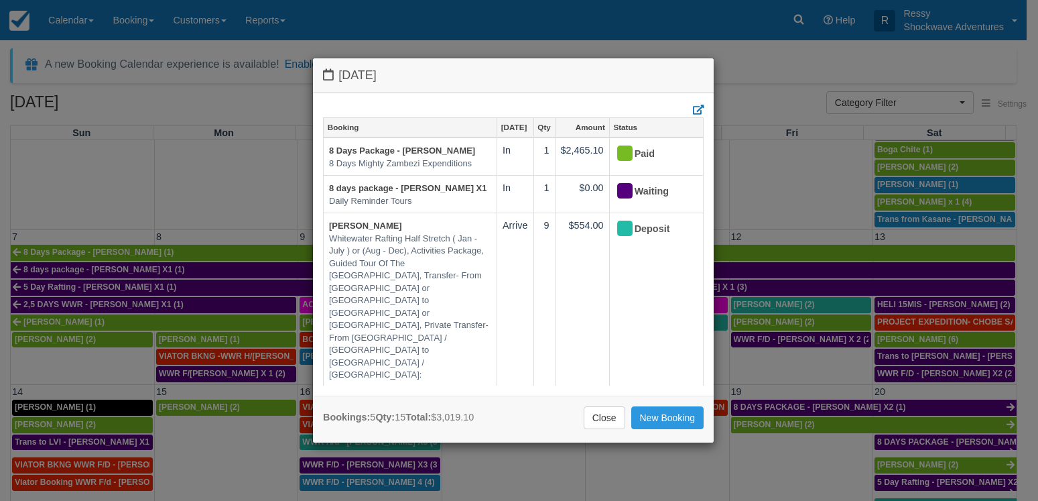
click at [735, 50] on div "Thursday September 11 2025 Booking Sep 11 Qty Amount Status 8 Days Package - Ru…" at bounding box center [519, 250] width 1038 height 501
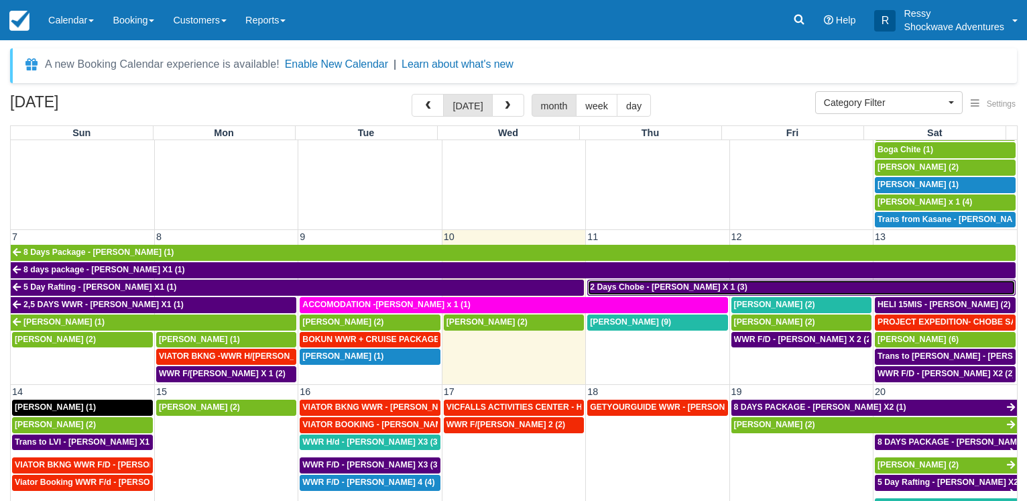
click at [649, 282] on span "2 Days Chobe - Ruth Huwe X 1 (3)" at bounding box center [669, 286] width 158 height 9
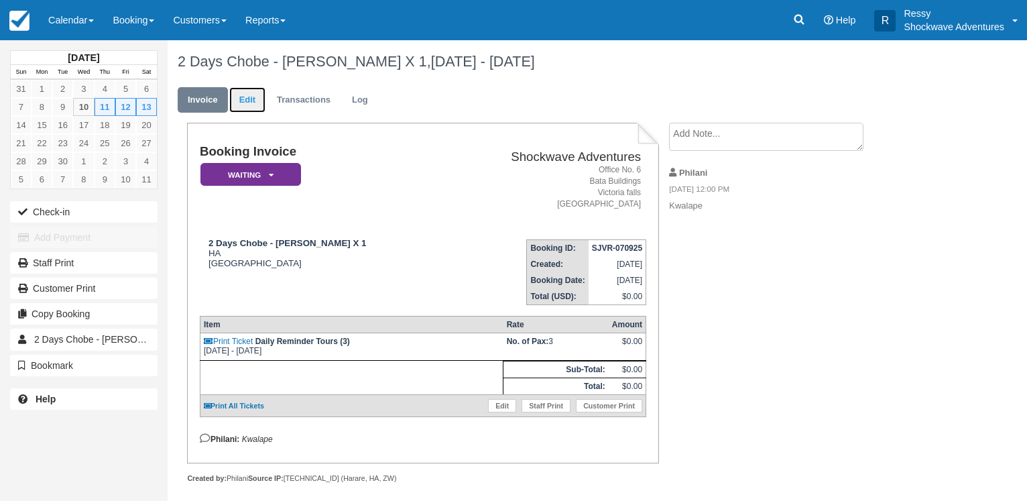
click at [253, 101] on link "Edit" at bounding box center [247, 100] width 36 height 26
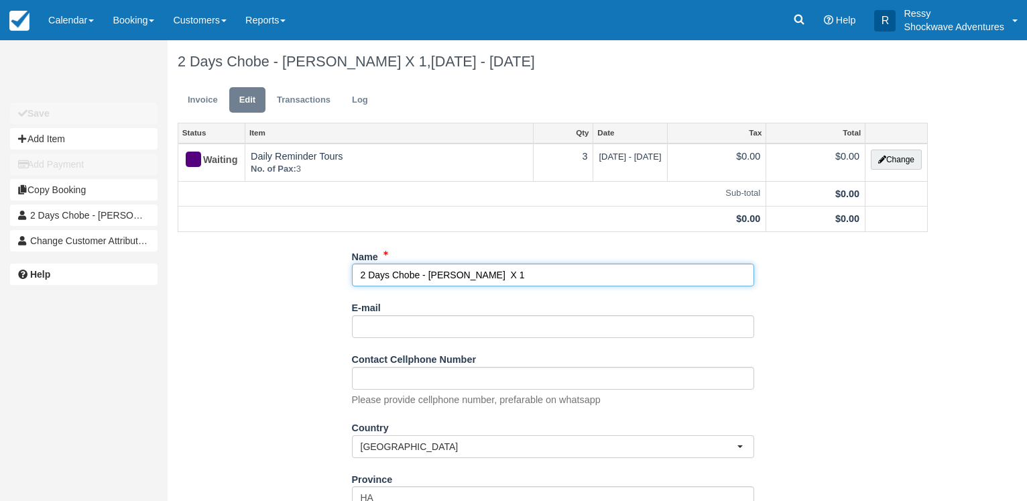
click at [418, 274] on input "2 Days Chobe - [PERSON_NAME] X 1" at bounding box center [553, 274] width 402 height 23
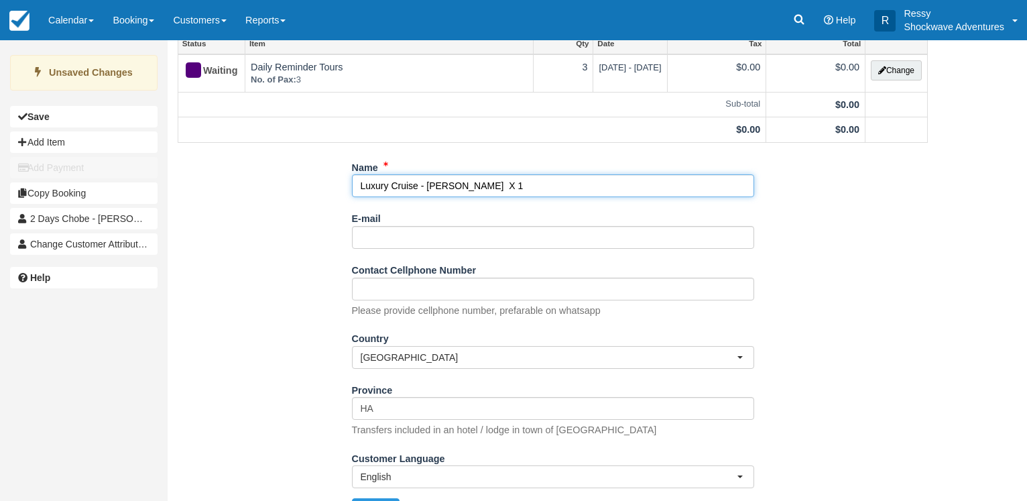
scroll to position [123, 0]
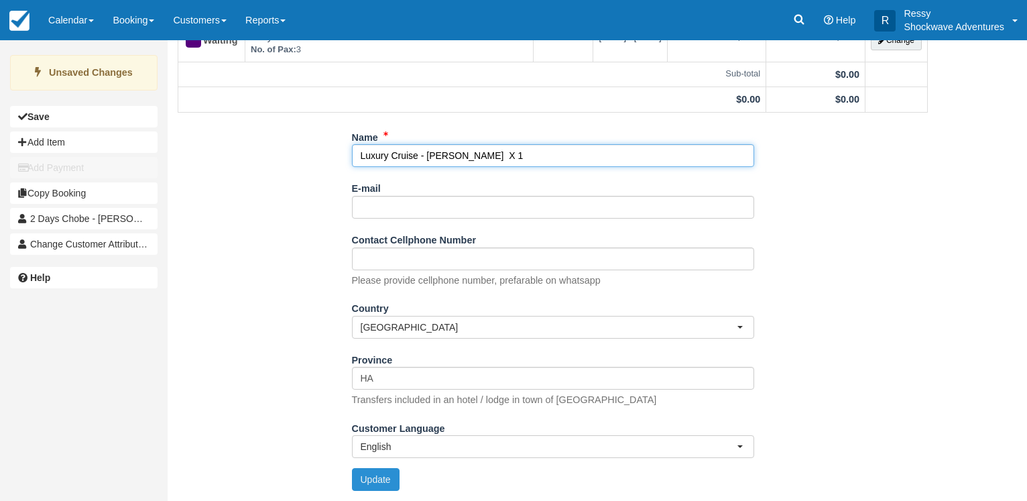
type input "Luxury Cruise - [PERSON_NAME] X 1"
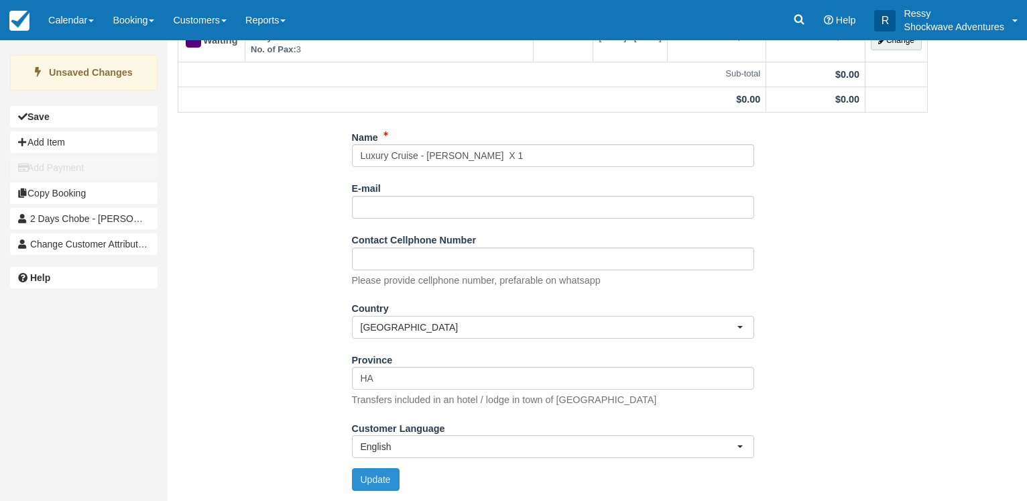
click at [380, 483] on button "Update" at bounding box center [376, 479] width 48 height 23
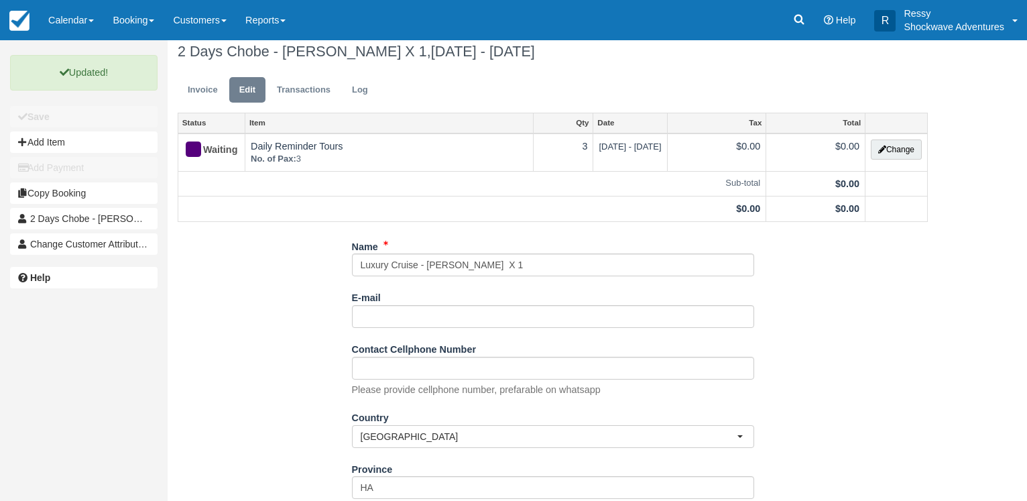
scroll to position [0, 0]
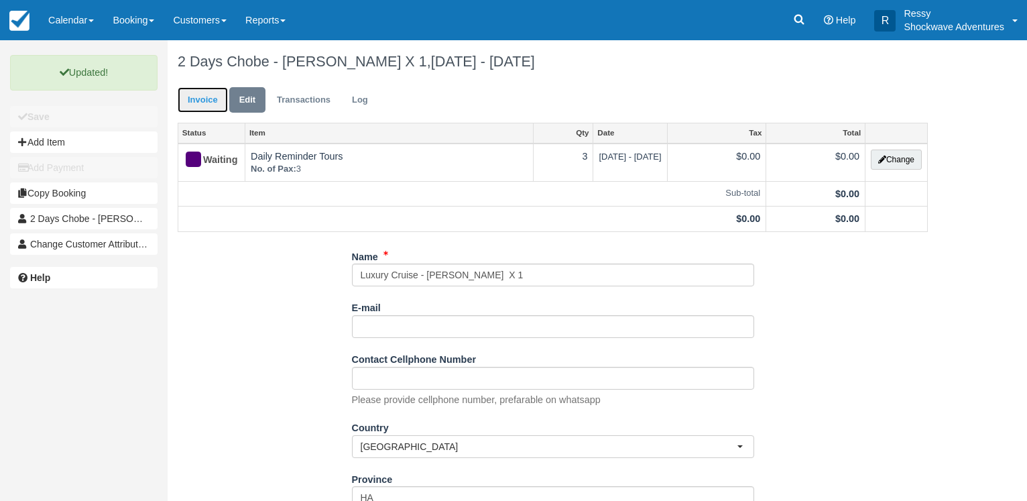
click at [204, 95] on link "Invoice" at bounding box center [203, 100] width 50 height 26
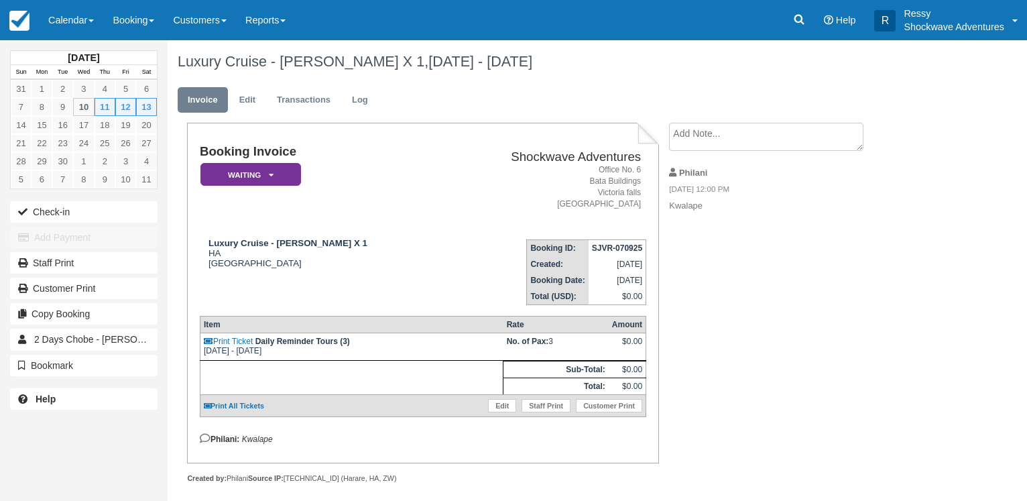
click at [692, 141] on textarea at bounding box center [766, 137] width 194 height 28
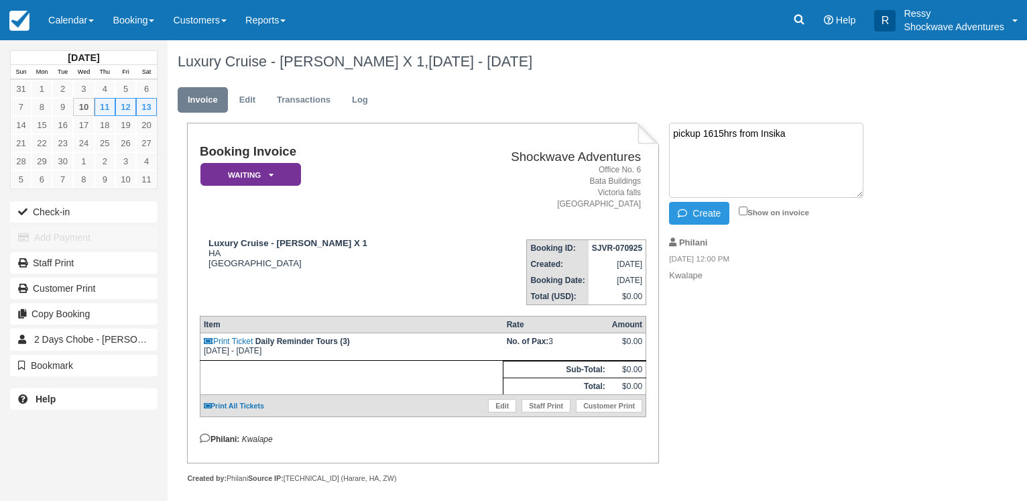
type textarea "pickup 1615hrs from Insika"
click at [743, 204] on div "Show on invoice" at bounding box center [777, 211] width 77 height 15
click at [747, 208] on input "Show on invoice" at bounding box center [743, 210] width 9 height 9
checkbox input "true"
click at [710, 213] on button "Create" at bounding box center [699, 213] width 60 height 23
